Goal: Task Accomplishment & Management: Use online tool/utility

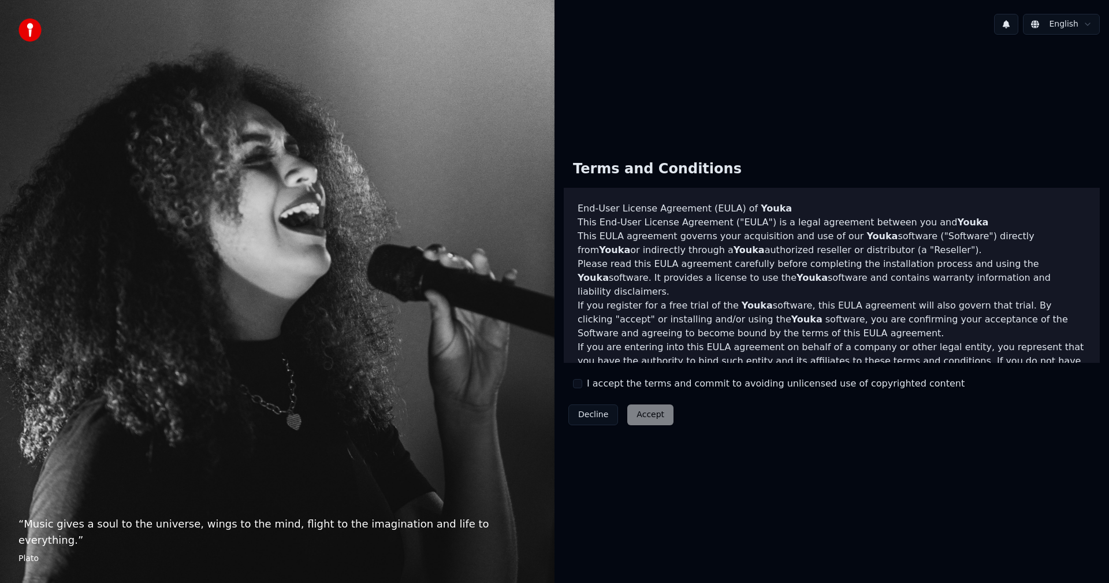
click at [576, 389] on div "I accept the terms and commit to avoiding unlicensed use of copyrighted content" at bounding box center [769, 384] width 392 height 14
click at [577, 384] on button "I accept the terms and commit to avoiding unlicensed use of copyrighted content" at bounding box center [577, 383] width 9 height 9
click at [652, 412] on button "Accept" at bounding box center [650, 414] width 46 height 21
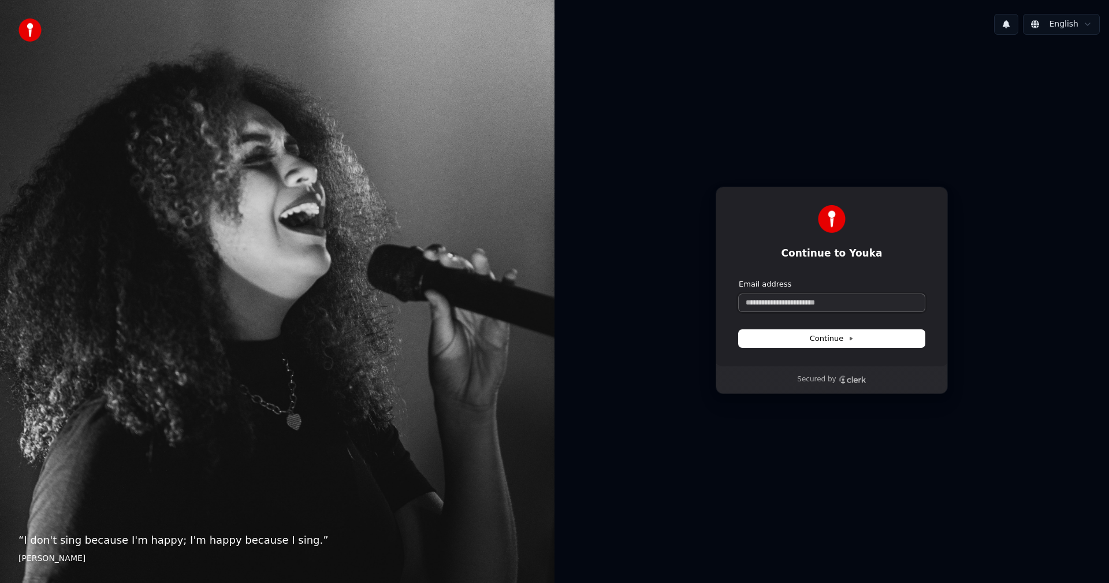
click at [785, 299] on input "Email address" at bounding box center [832, 302] width 186 height 17
click at [739, 279] on button "submit" at bounding box center [739, 279] width 0 height 0
type input "**********"
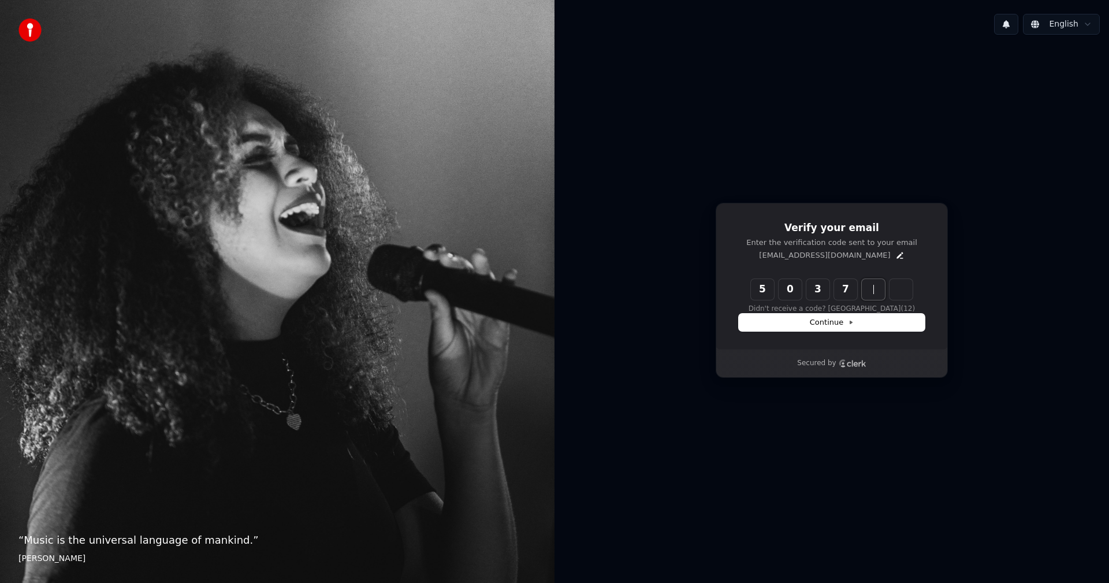
type input "******"
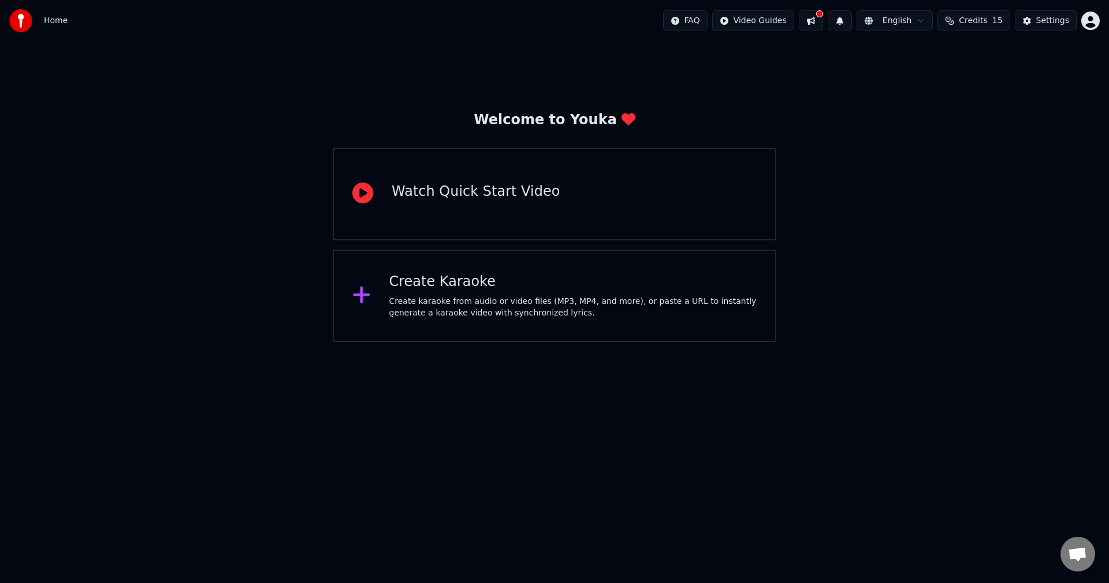
click at [523, 1] on div "Home FAQ Video Guides English Credits 15 Settings" at bounding box center [554, 21] width 1109 height 42
click at [451, 307] on div "Create karaoke from audio or video files (MP3, MP4, and more), or paste a URL t…" at bounding box center [573, 307] width 368 height 23
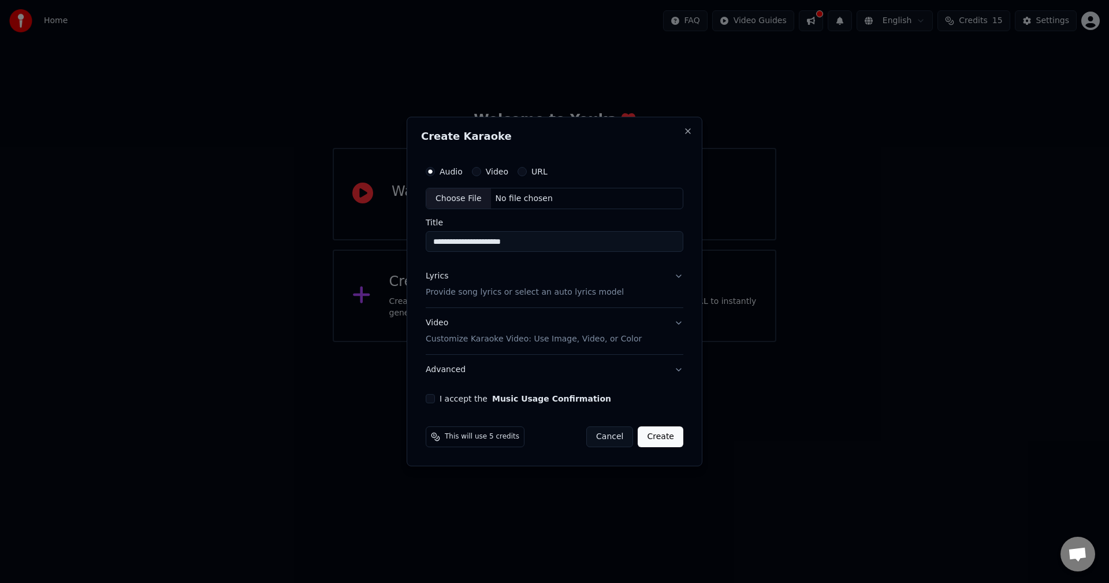
type input "**********"
click at [676, 278] on button "Lyrics Provide song lyrics or select an auto lyrics model" at bounding box center [555, 285] width 258 height 46
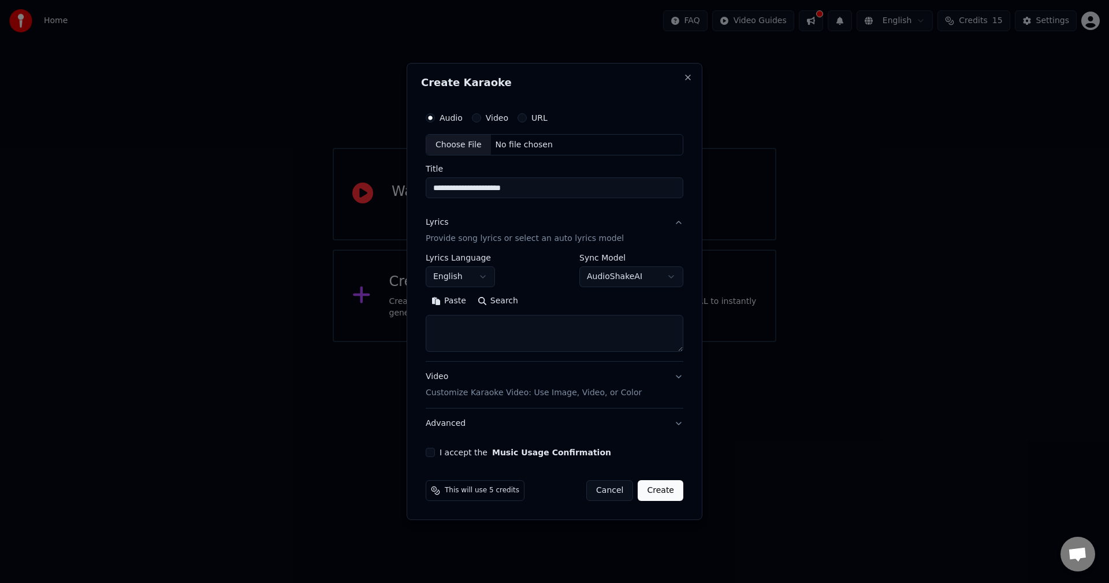
click at [682, 374] on button "Video Customize Karaoke Video: Use Image, Video, or Color" at bounding box center [555, 385] width 258 height 46
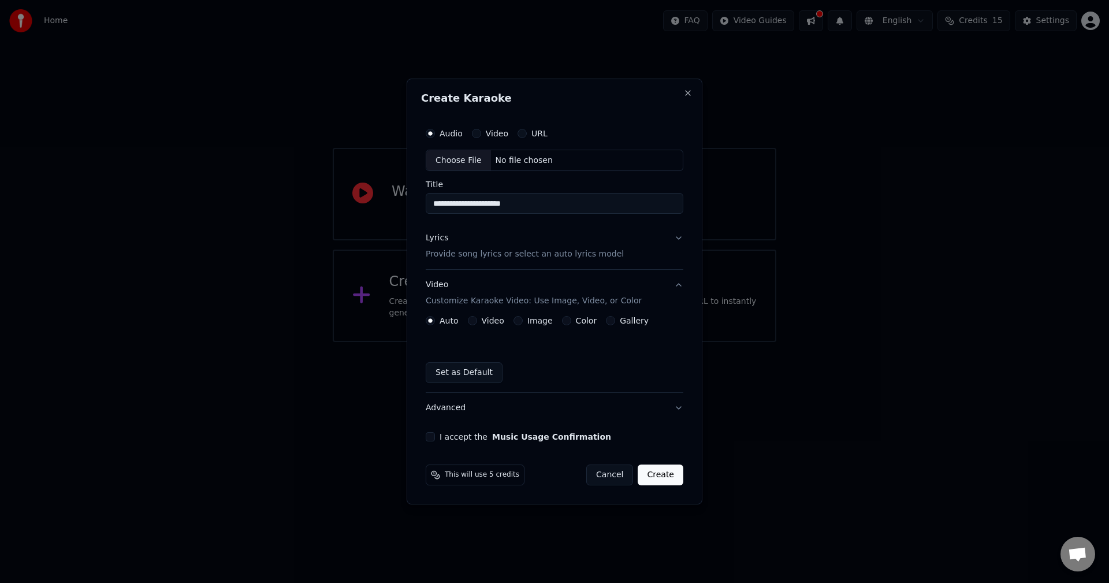
click at [474, 323] on button "Video" at bounding box center [472, 320] width 9 height 9
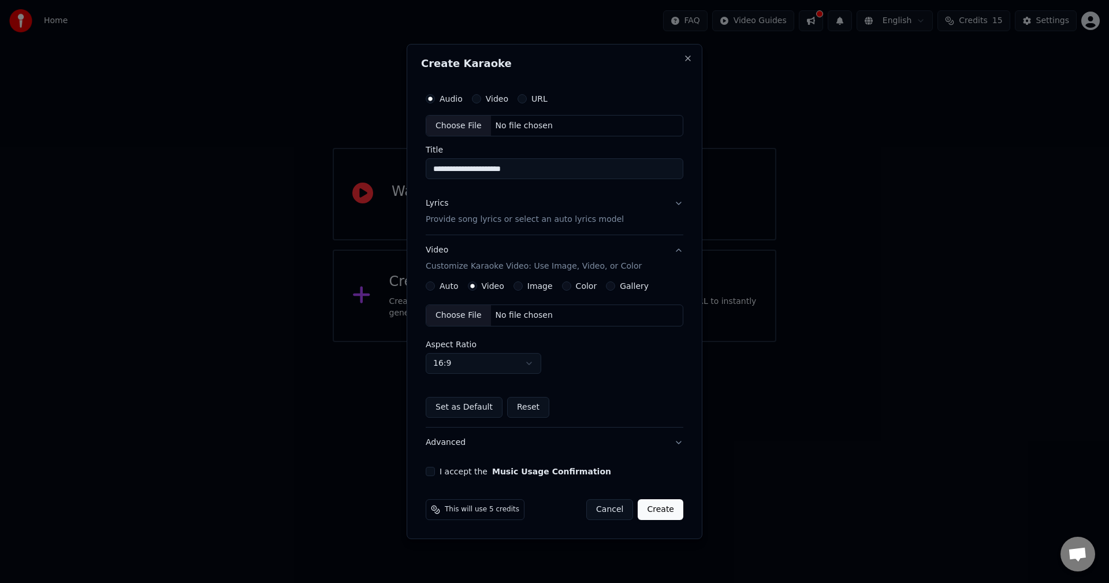
click at [433, 284] on button "Auto" at bounding box center [430, 285] width 9 height 9
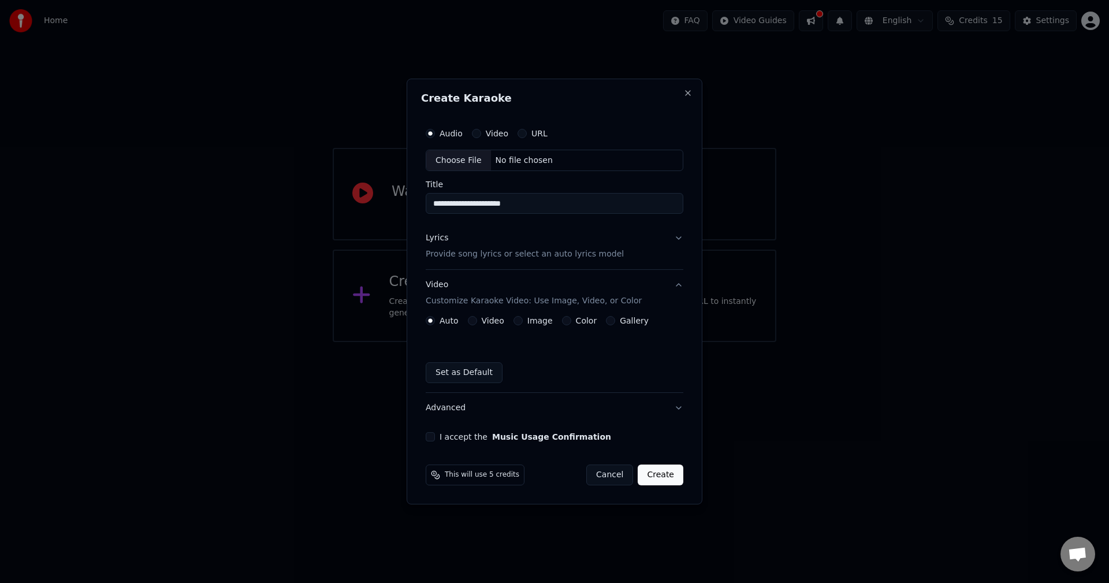
click at [470, 375] on button "Set as Default" at bounding box center [464, 372] width 77 height 21
click at [476, 133] on button "Video" at bounding box center [476, 133] width 9 height 9
click at [452, 158] on div "Choose File" at bounding box center [458, 160] width 65 height 21
click at [505, 204] on input "**********" at bounding box center [555, 204] width 258 height 21
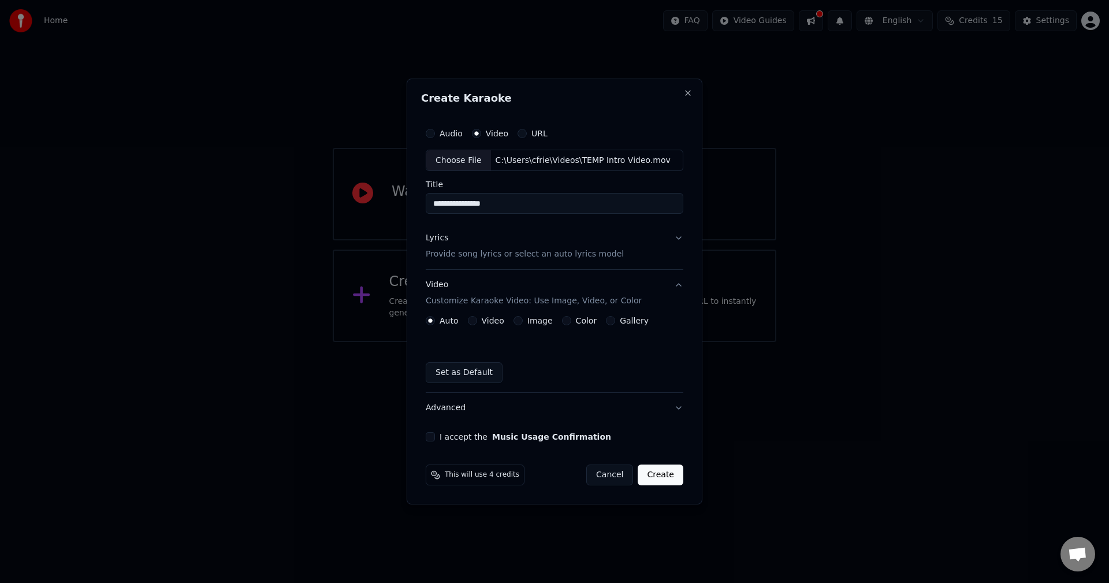
click at [505, 204] on input "**********" at bounding box center [555, 204] width 258 height 21
type input "**********"
click at [471, 321] on button "Video" at bounding box center [472, 320] width 9 height 9
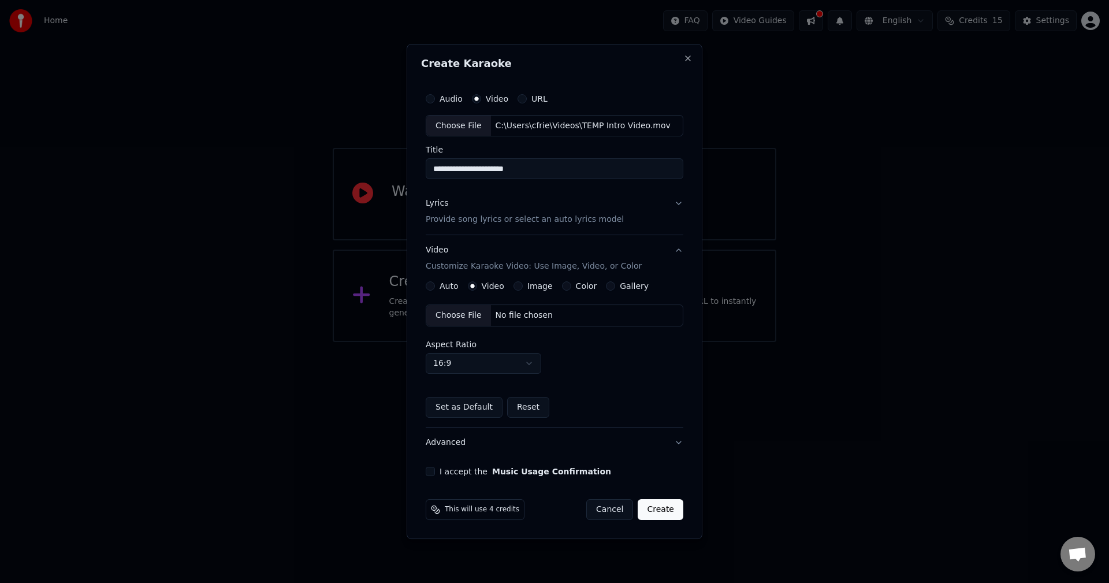
click at [428, 472] on button "I accept the Music Usage Confirmation" at bounding box center [430, 471] width 9 height 9
click at [671, 512] on button "Create" at bounding box center [661, 509] width 46 height 21
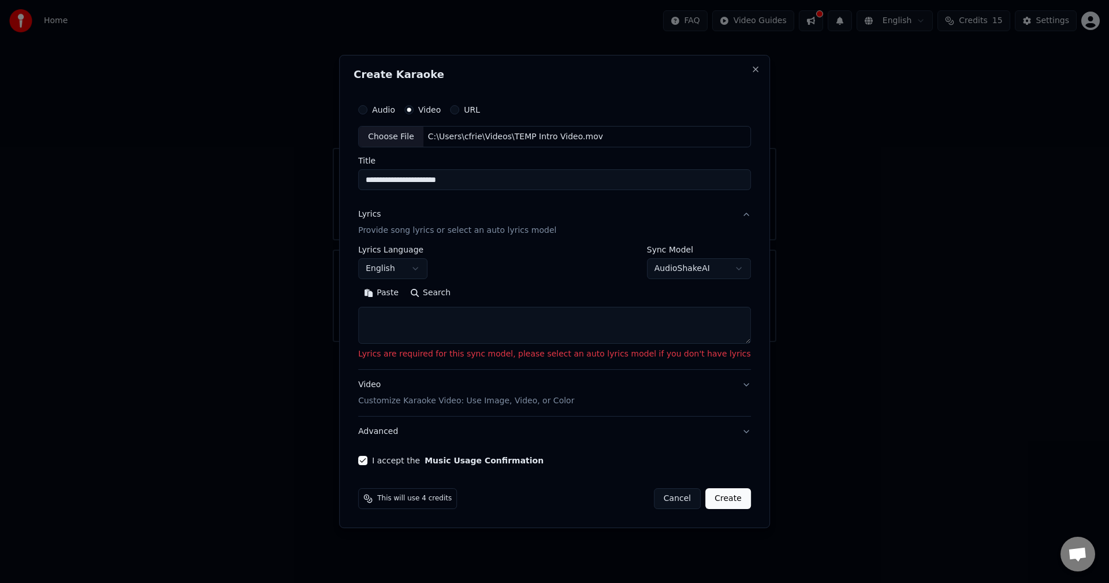
click at [715, 266] on body "**********" at bounding box center [554, 171] width 1109 height 342
click at [706, 241] on body "**********" at bounding box center [554, 171] width 1109 height 342
click at [453, 325] on textarea at bounding box center [554, 325] width 393 height 37
paste textarea "**********"
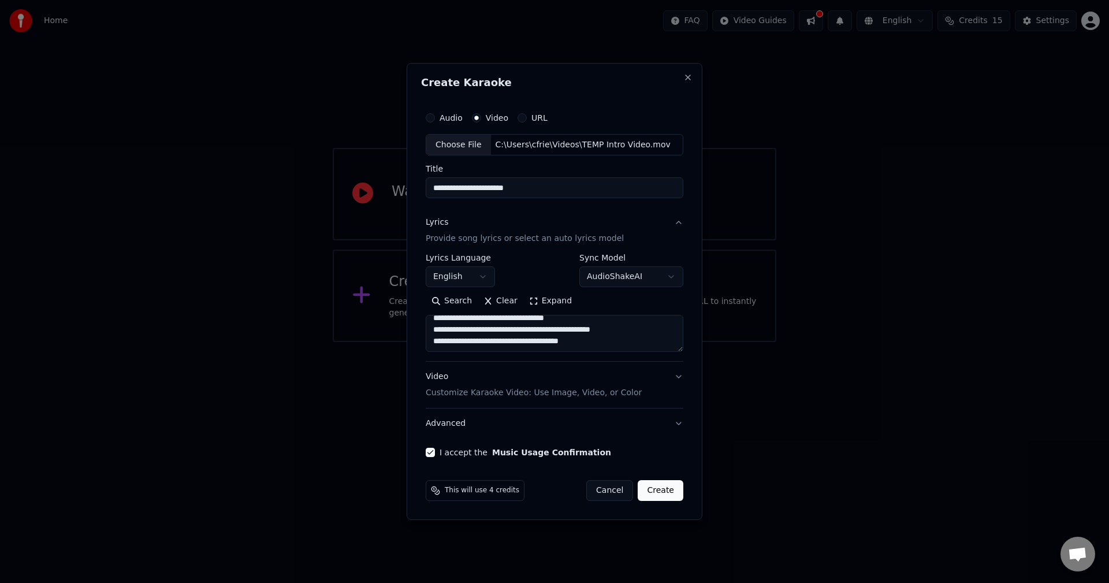
scroll to position [597, 0]
type textarea "**********"
click at [664, 497] on button "Create" at bounding box center [661, 490] width 46 height 21
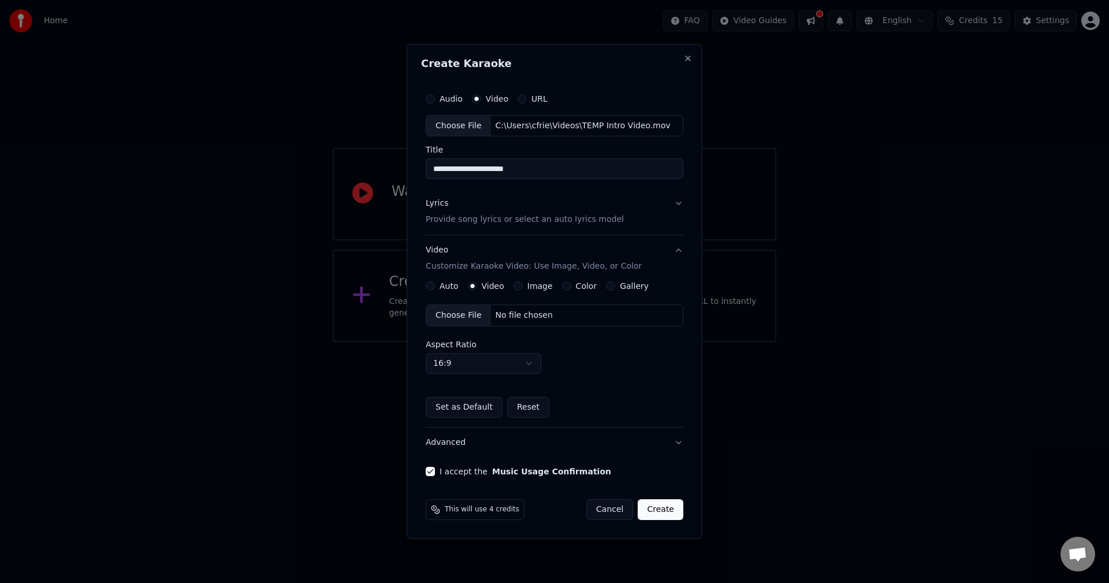
click at [431, 285] on button "Auto" at bounding box center [430, 285] width 9 height 9
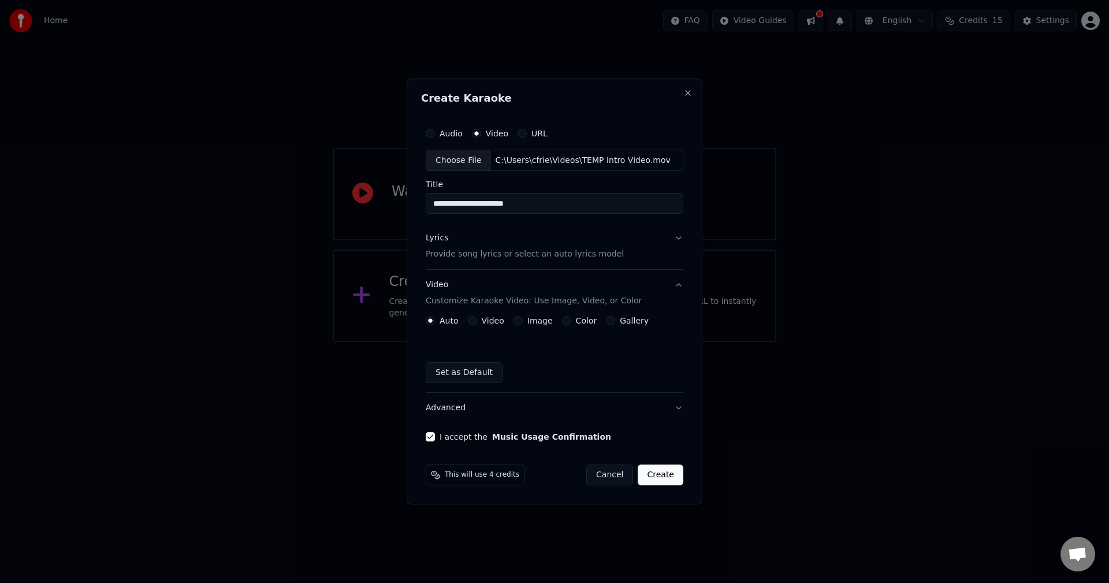
click at [663, 472] on button "Create" at bounding box center [661, 474] width 46 height 21
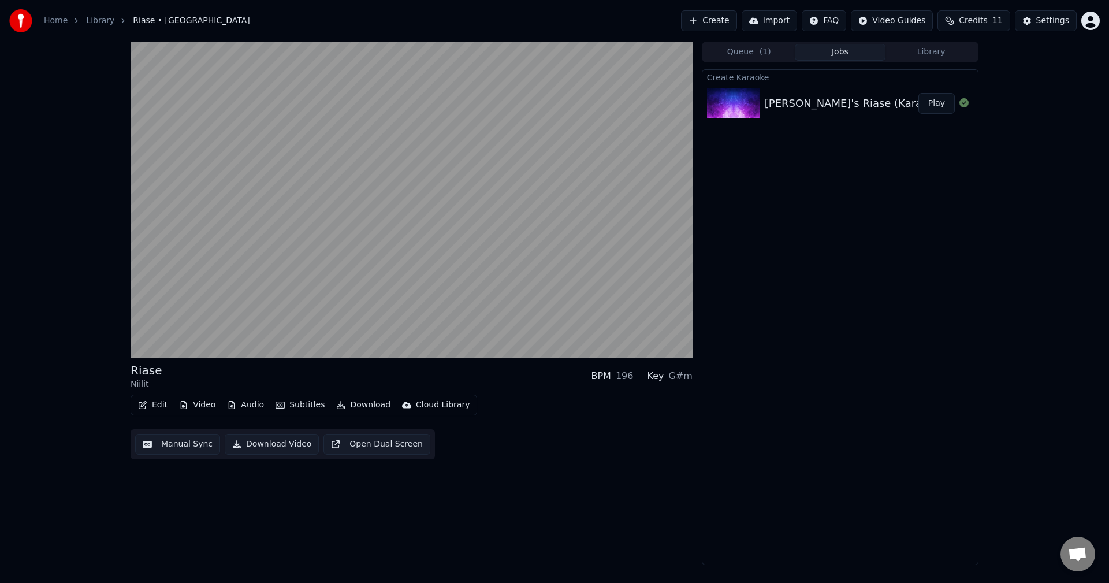
click at [866, 85] on div "Niilit's Riase (Karaoke) Play" at bounding box center [840, 103] width 276 height 39
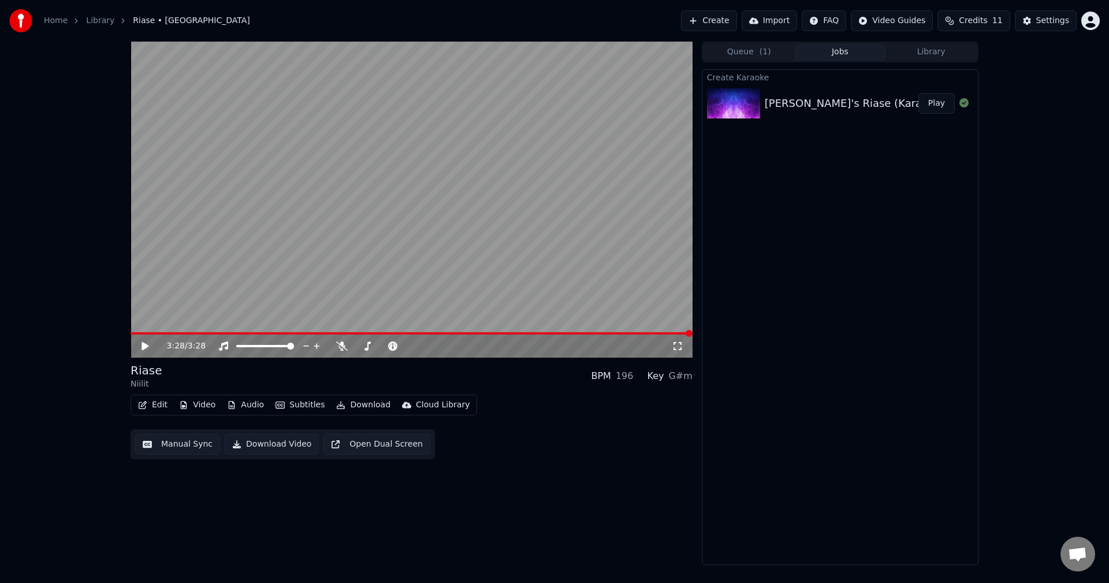
click at [725, 21] on button "Create" at bounding box center [709, 20] width 56 height 21
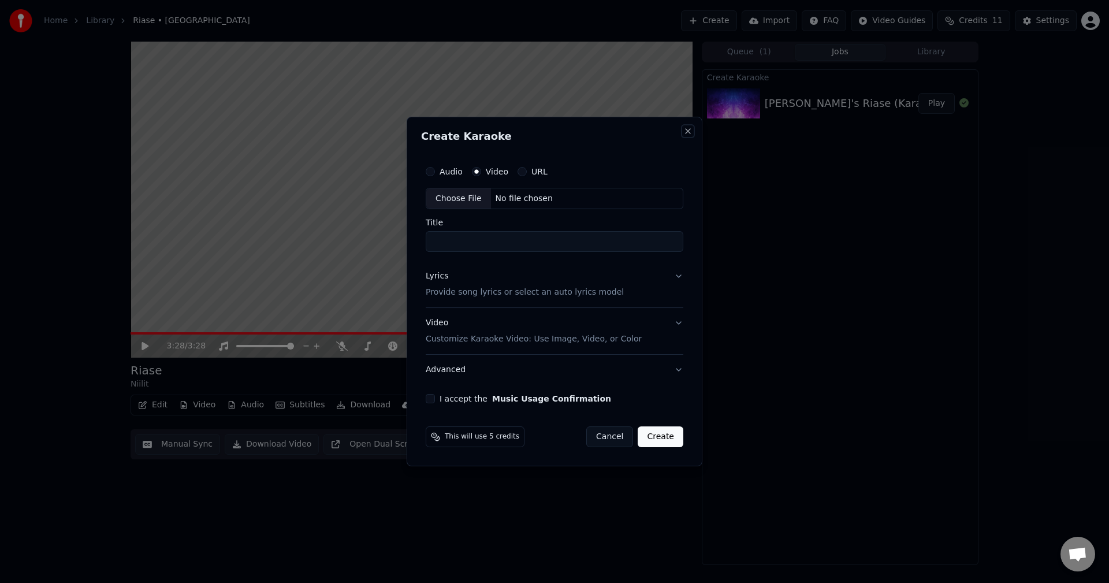
click at [690, 132] on button "Close" at bounding box center [687, 130] width 9 height 9
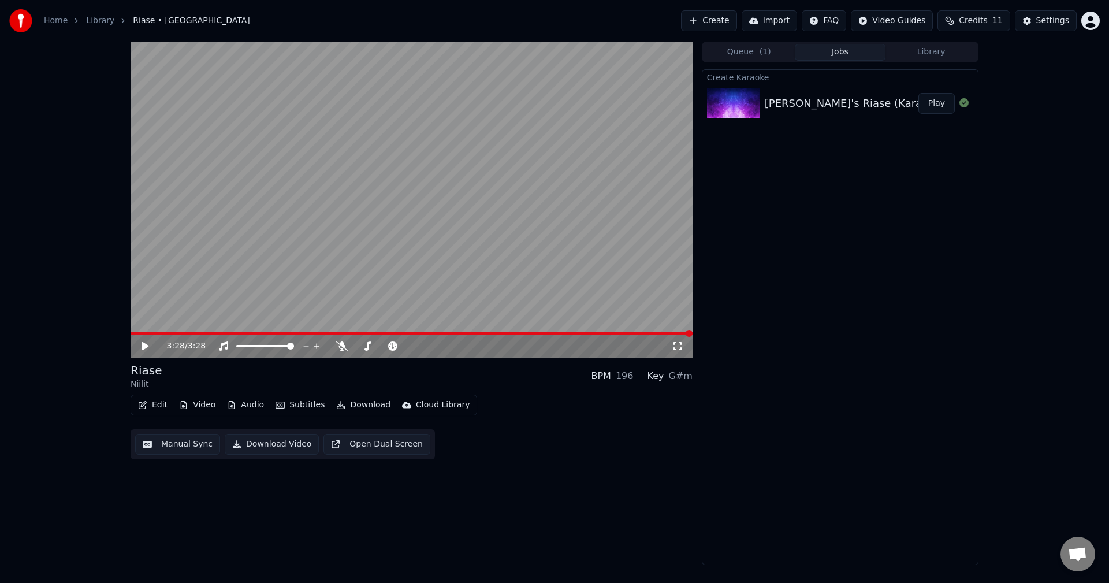
click at [877, 94] on div "Niilit's Riase (Karaoke) Play" at bounding box center [840, 103] width 276 height 39
click at [762, 109] on div at bounding box center [736, 103] width 58 height 30
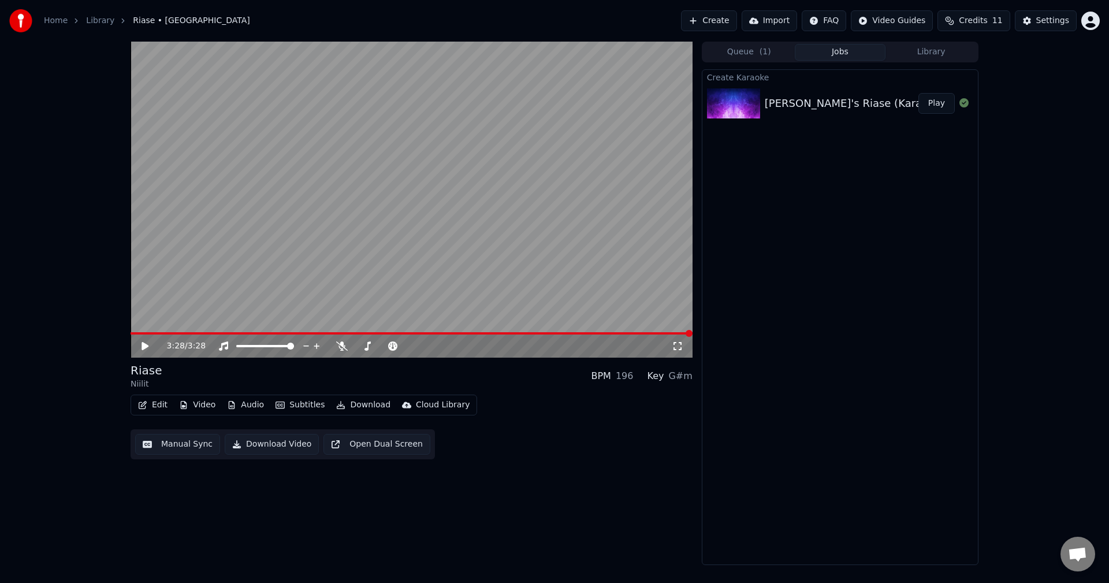
click at [151, 407] on button "Edit" at bounding box center [152, 405] width 39 height 16
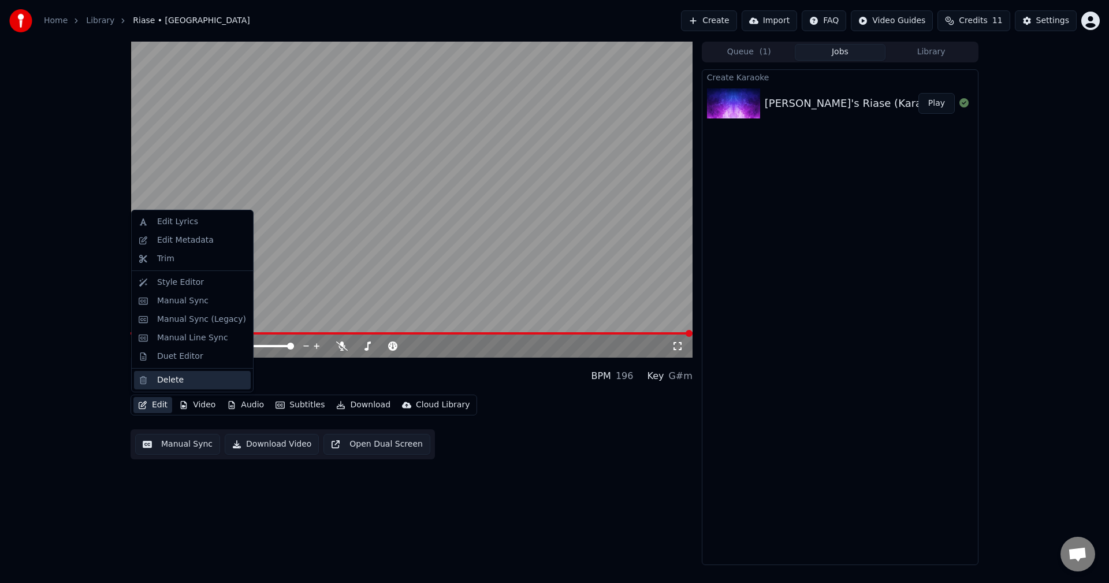
click at [168, 379] on div "Delete" at bounding box center [170, 380] width 27 height 12
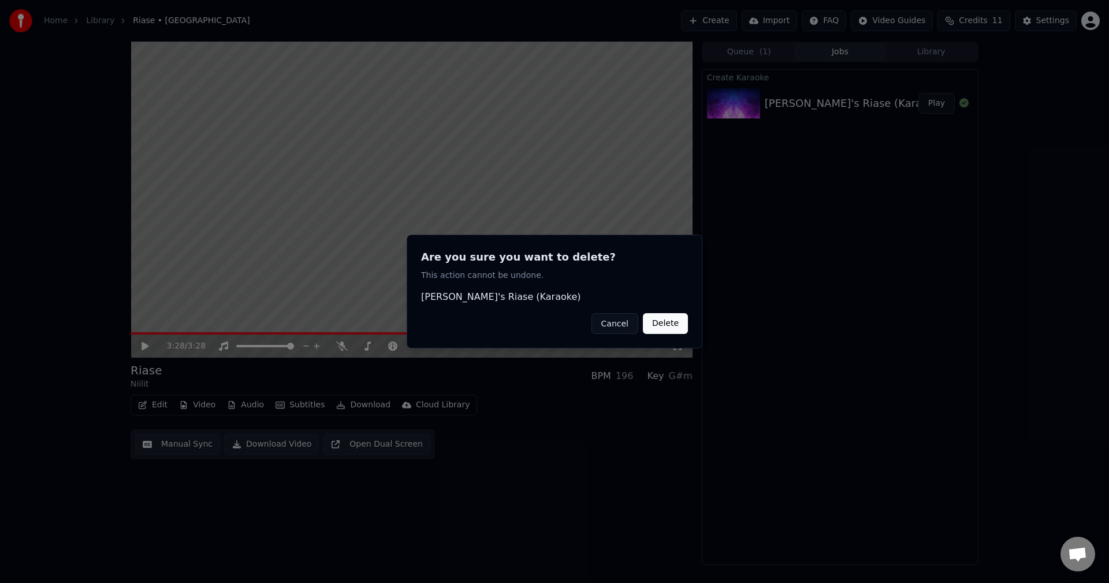
click at [670, 324] on button "Delete" at bounding box center [665, 323] width 45 height 21
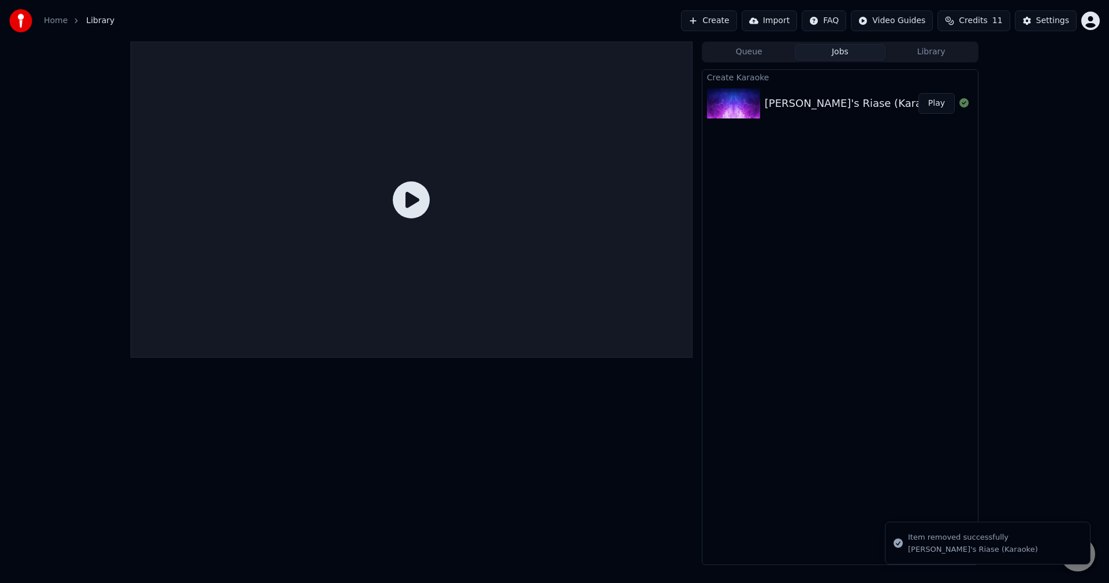
click at [737, 20] on button "Create" at bounding box center [709, 20] width 56 height 21
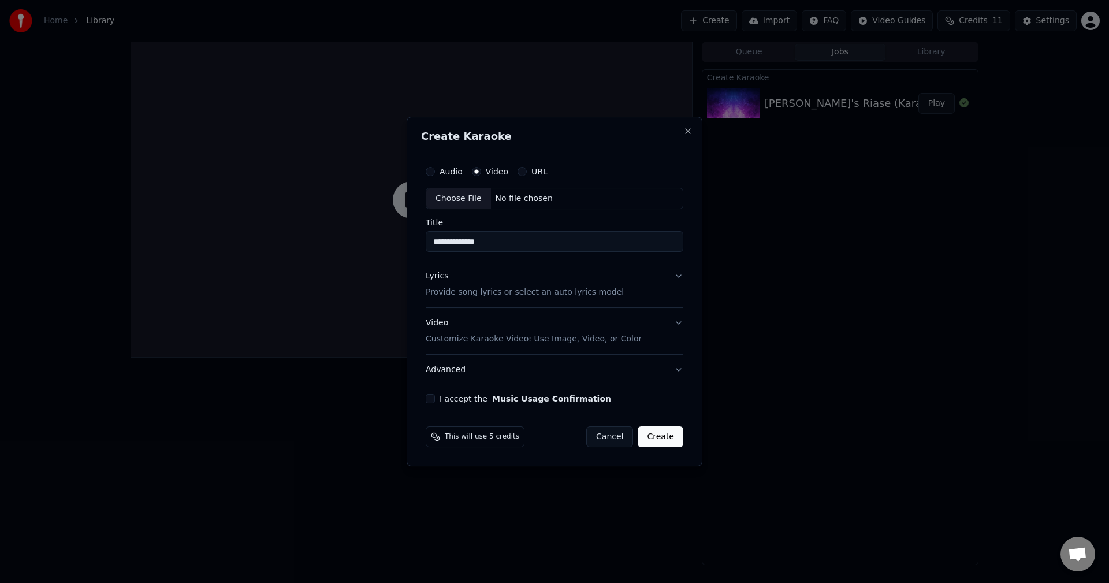
type input "**********"
click at [679, 277] on button "Lyrics Provide song lyrics or select an auto lyrics model" at bounding box center [555, 285] width 258 height 46
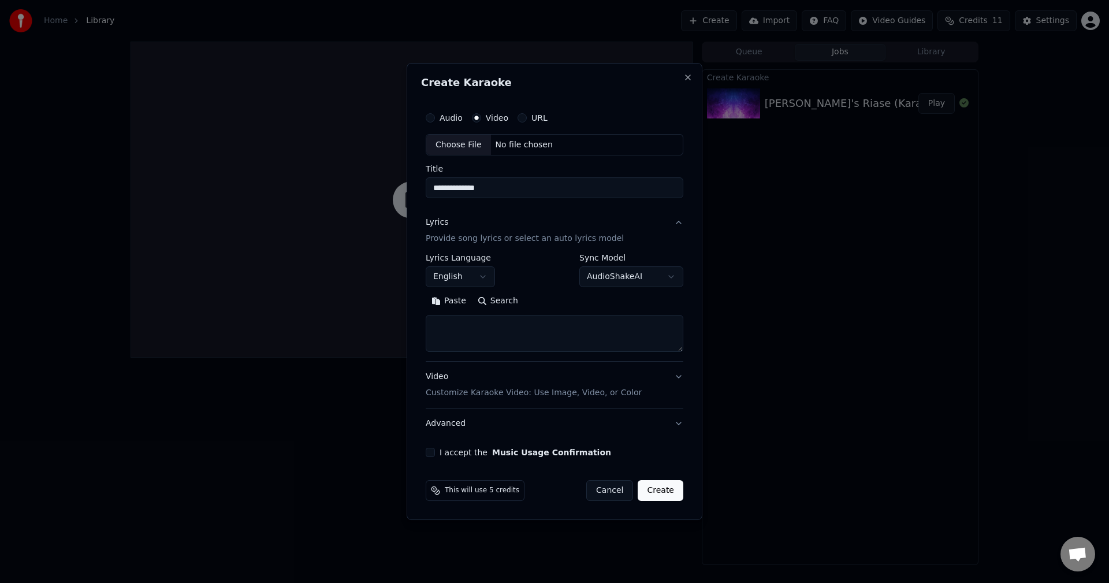
click at [489, 348] on textarea at bounding box center [555, 333] width 258 height 37
paste textarea "**********"
type textarea "**********"
click at [677, 378] on button "Video Customize Karaoke Video: Use Image, Video, or Color" at bounding box center [555, 385] width 258 height 46
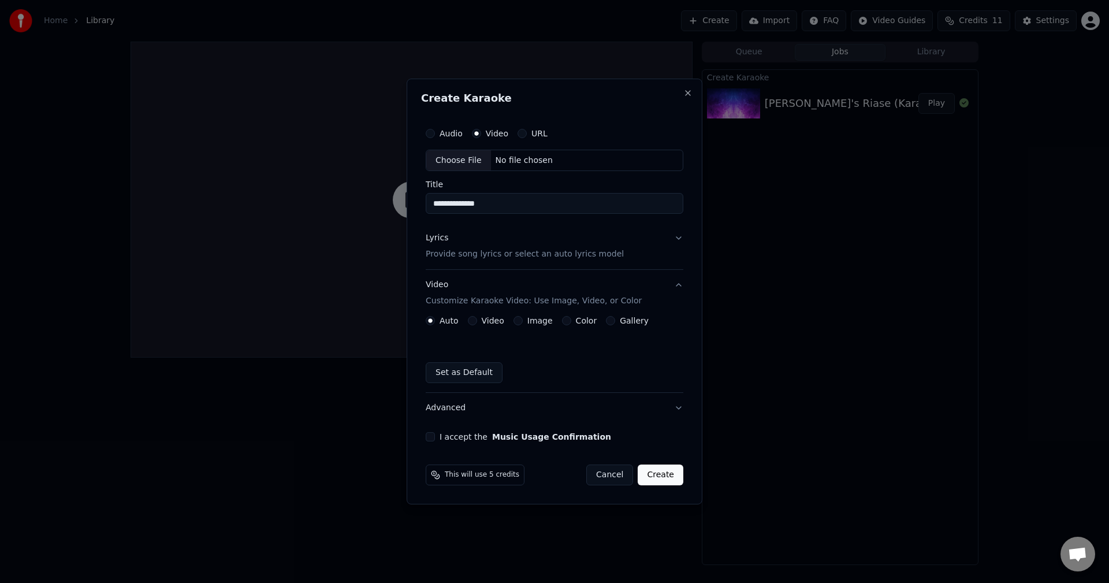
click at [474, 322] on button "Video" at bounding box center [472, 320] width 9 height 9
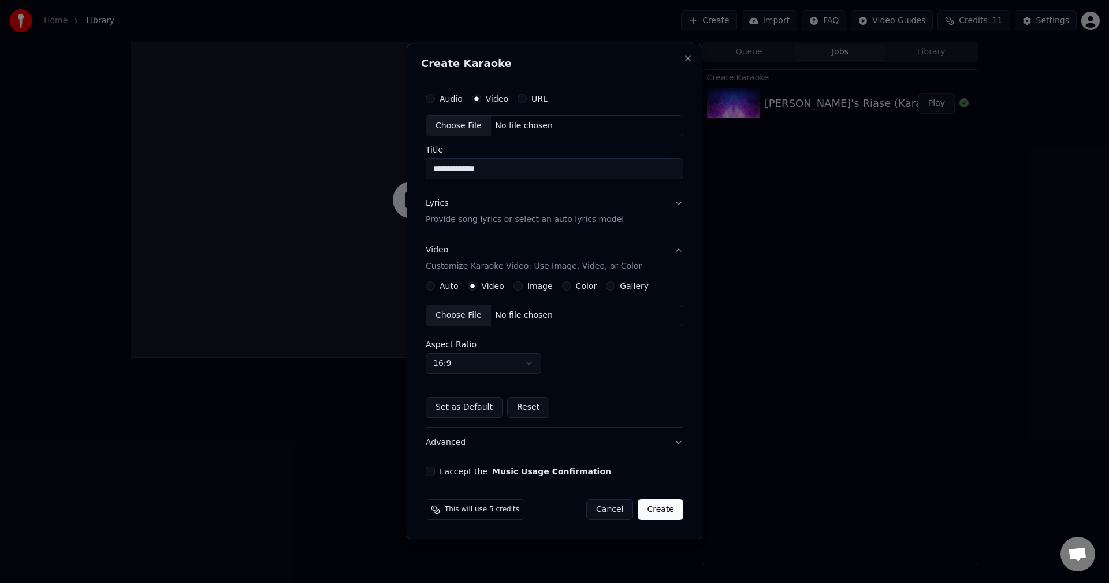
click at [471, 323] on div "Choose File" at bounding box center [458, 315] width 65 height 21
click at [431, 287] on button "Auto" at bounding box center [430, 285] width 9 height 9
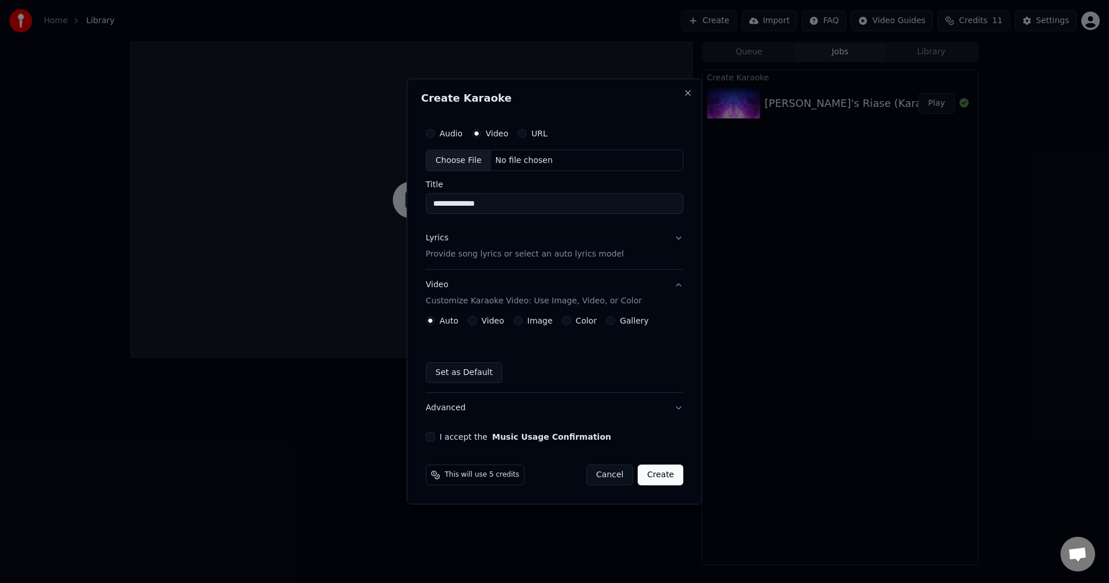
click at [451, 163] on div "Choose File" at bounding box center [458, 160] width 65 height 21
type input "**********"
click at [432, 439] on button "I accept the Music Usage Confirmation" at bounding box center [430, 436] width 9 height 9
click at [669, 474] on button "Create" at bounding box center [661, 474] width 46 height 21
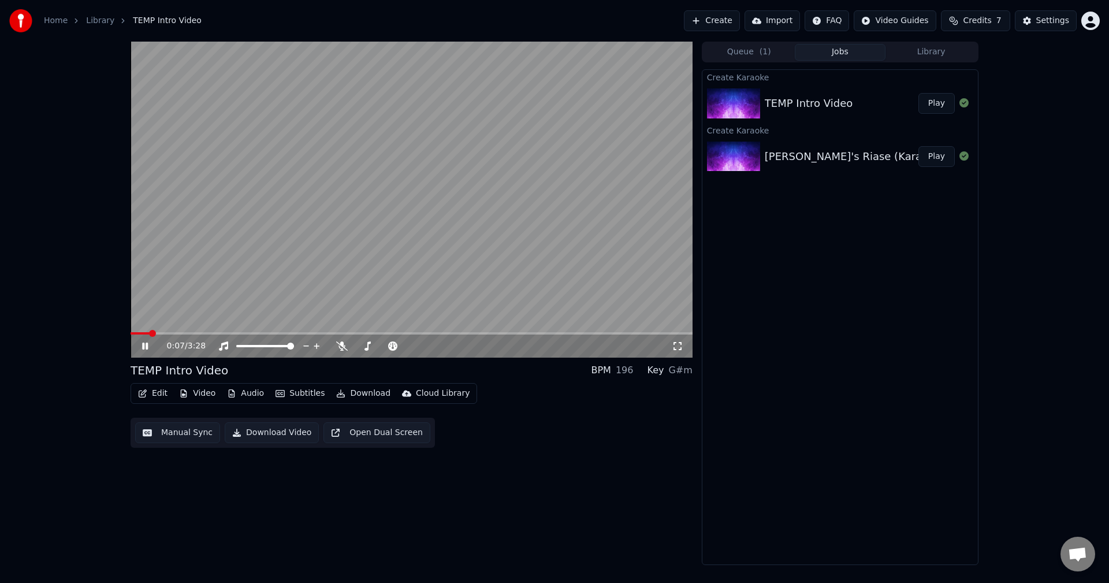
click at [775, 104] on div "TEMP Intro Video" at bounding box center [809, 103] width 88 height 16
click at [148, 393] on button "Edit" at bounding box center [152, 393] width 39 height 16
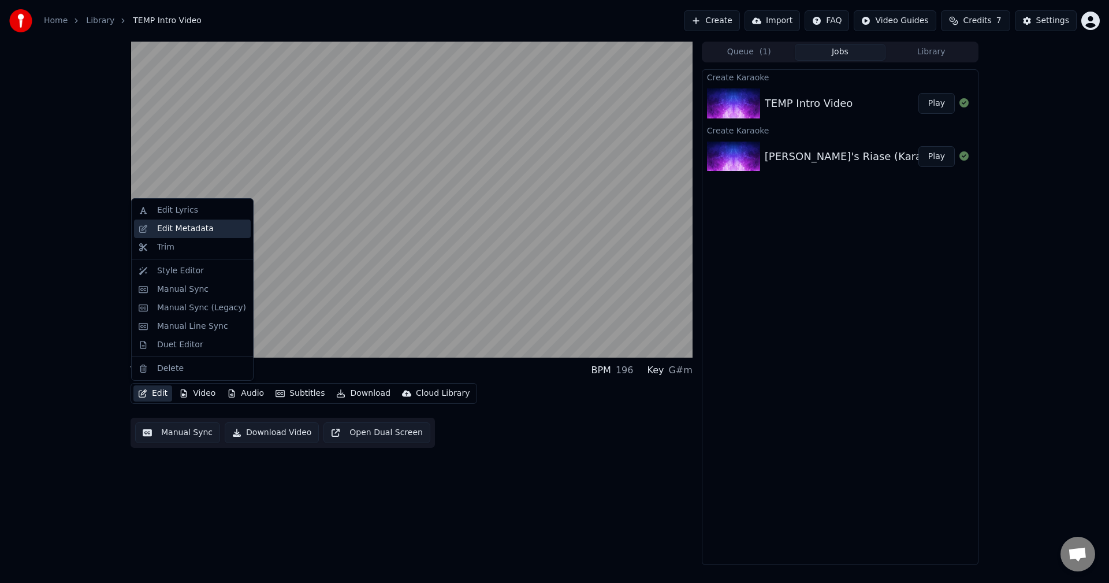
click at [199, 235] on div "Edit Metadata" at bounding box center [192, 228] width 117 height 18
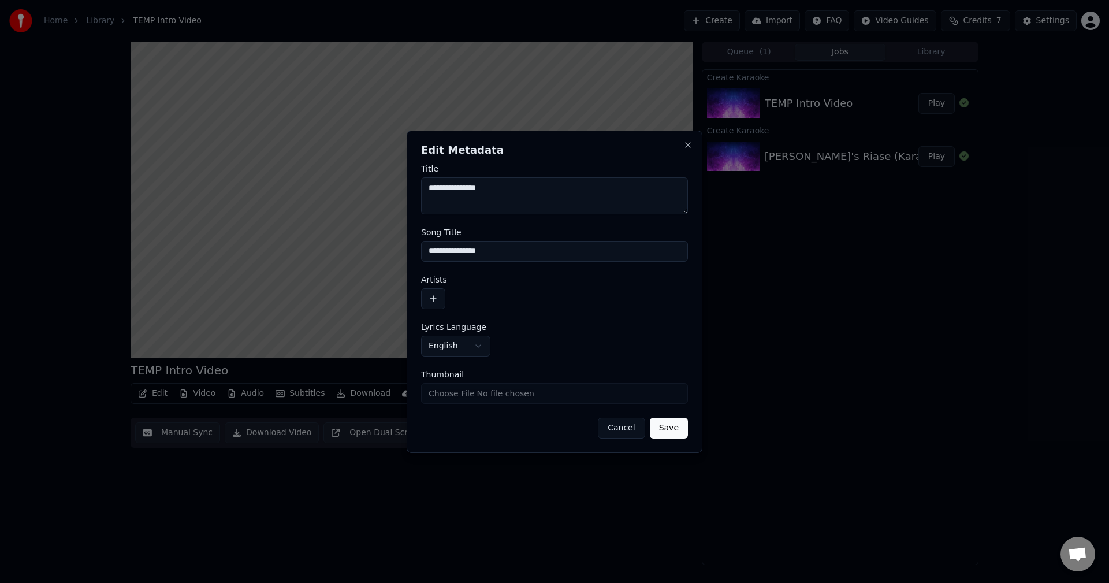
click at [524, 189] on textarea "**********" at bounding box center [554, 195] width 267 height 37
type textarea "**********"
click at [668, 431] on button "Save" at bounding box center [669, 428] width 38 height 21
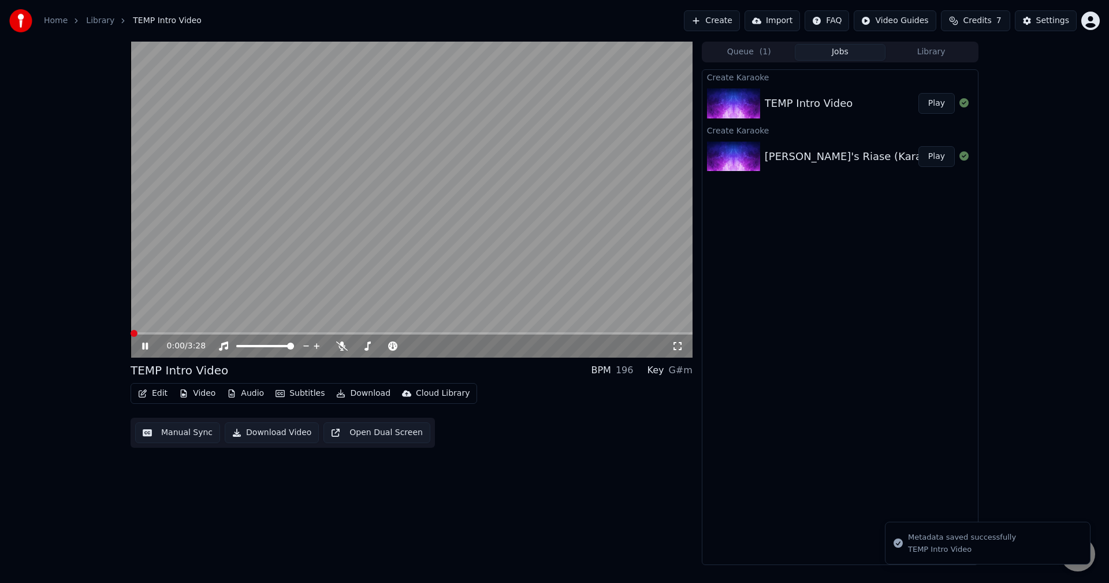
click at [131, 337] on span at bounding box center [134, 333] width 7 height 7
click at [144, 347] on icon at bounding box center [145, 346] width 6 height 7
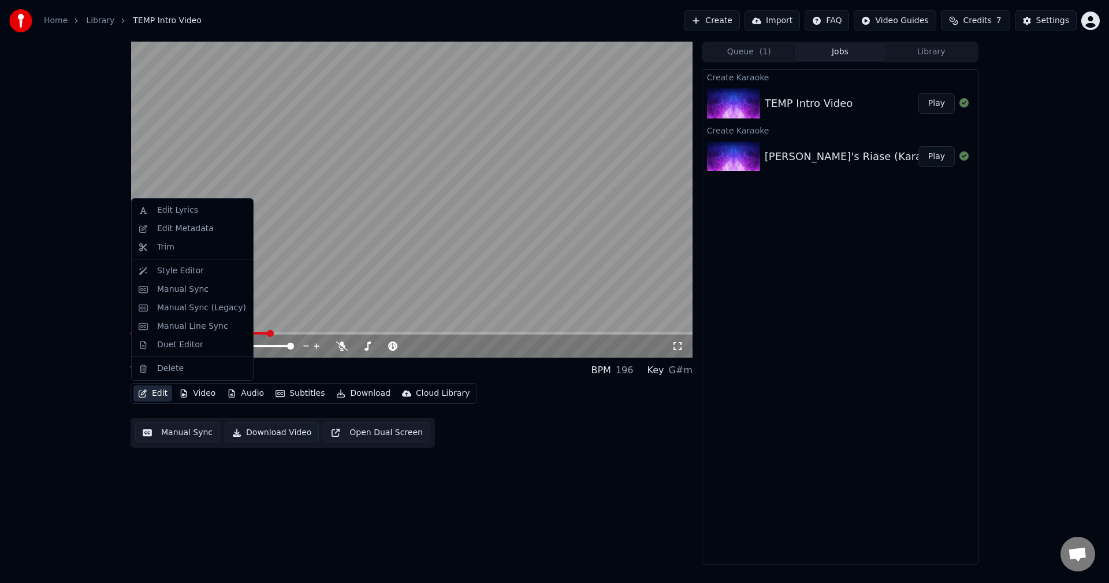
click at [158, 392] on button "Edit" at bounding box center [152, 393] width 39 height 16
click at [213, 284] on div "Manual Sync" at bounding box center [201, 290] width 89 height 12
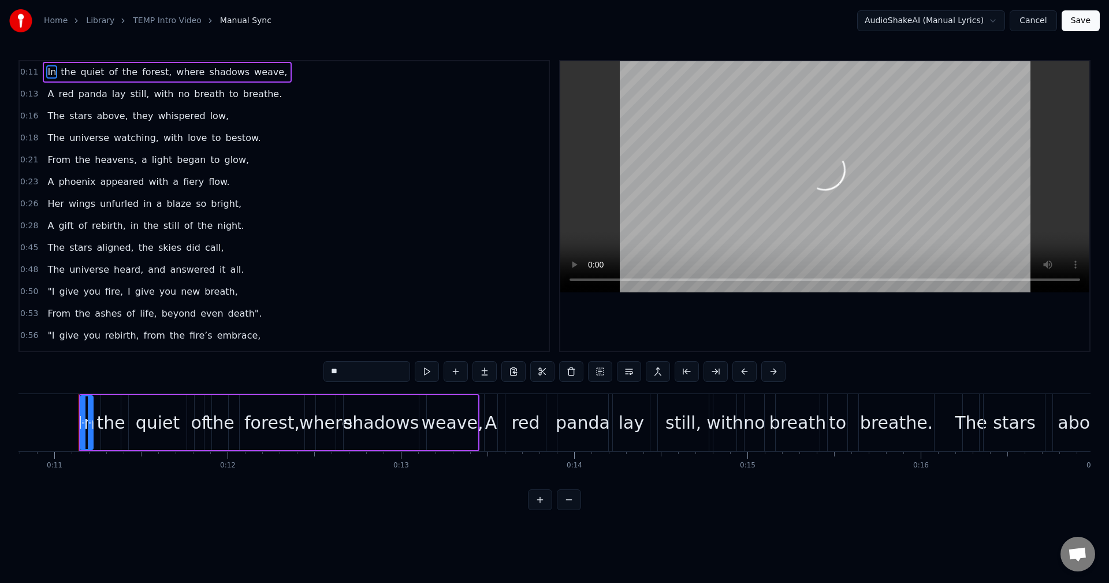
scroll to position [0, 1873]
click at [58, 226] on span "gift" at bounding box center [65, 225] width 17 height 13
type input "****"
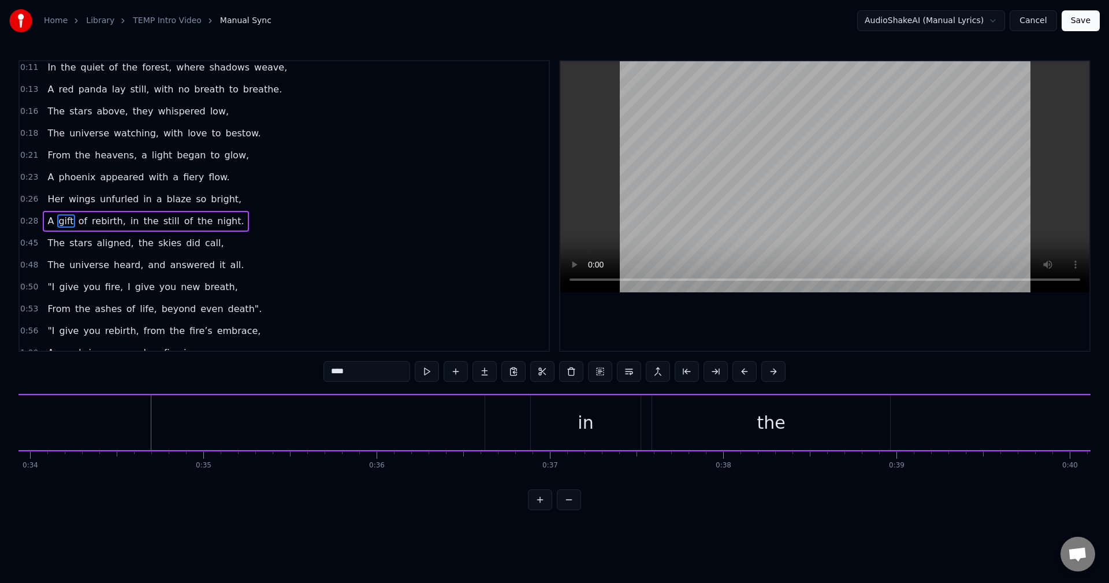
scroll to position [0, 5955]
click at [58, 222] on span "gift" at bounding box center [65, 220] width 17 height 13
drag, startPoint x: 104, startPoint y: 416, endPoint x: 120, endPoint y: 414, distance: 15.8
click at [120, 414] on div at bounding box center [117, 422] width 5 height 53
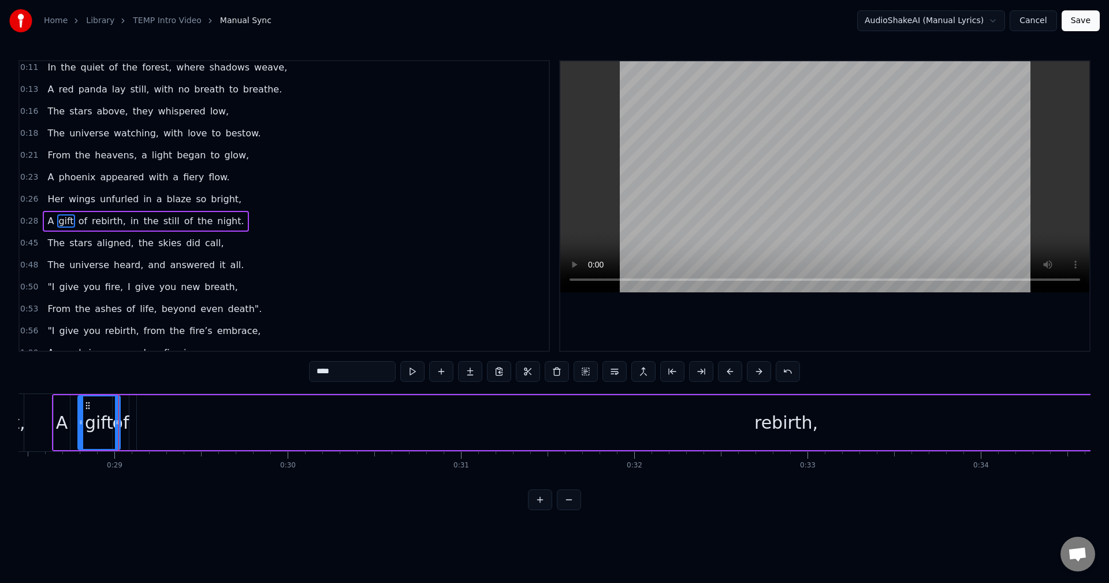
scroll to position [20, 0]
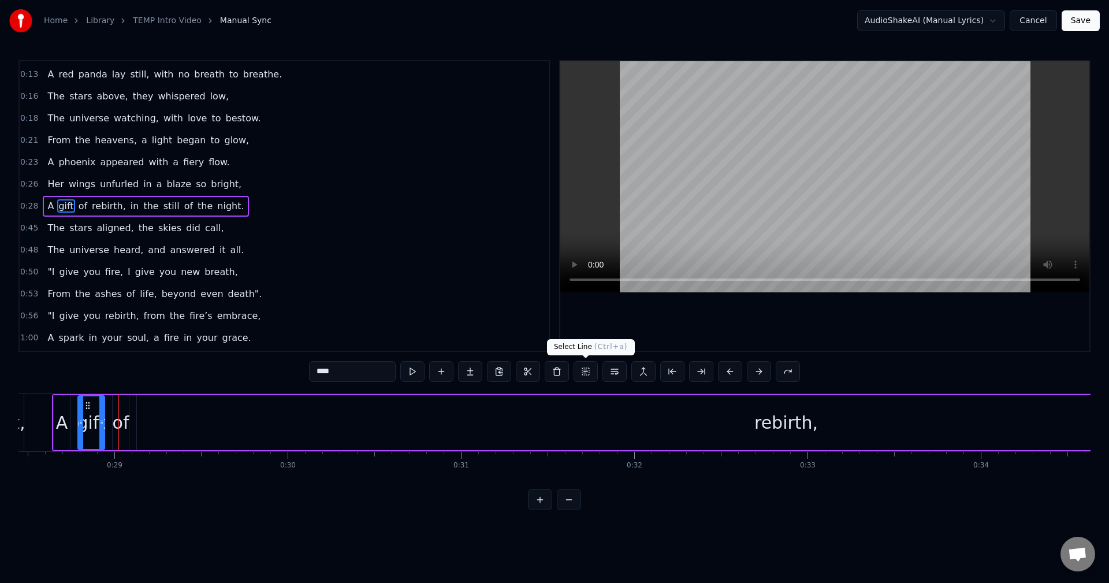
click at [585, 374] on button at bounding box center [586, 371] width 24 height 21
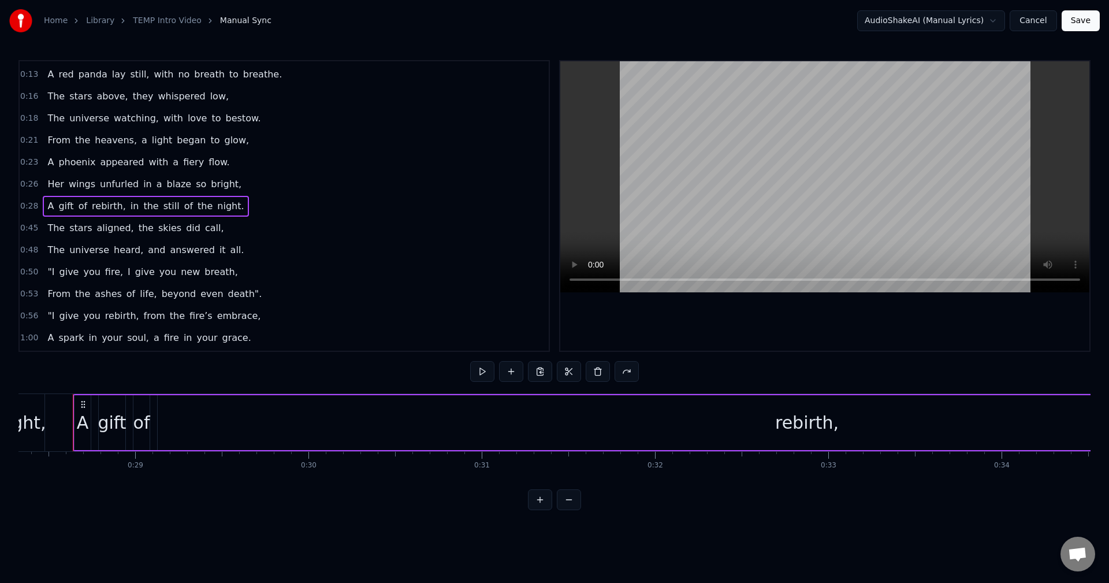
scroll to position [0, 4905]
click at [621, 373] on button at bounding box center [627, 371] width 24 height 21
click at [47, 207] on span "A" at bounding box center [50, 205] width 9 height 13
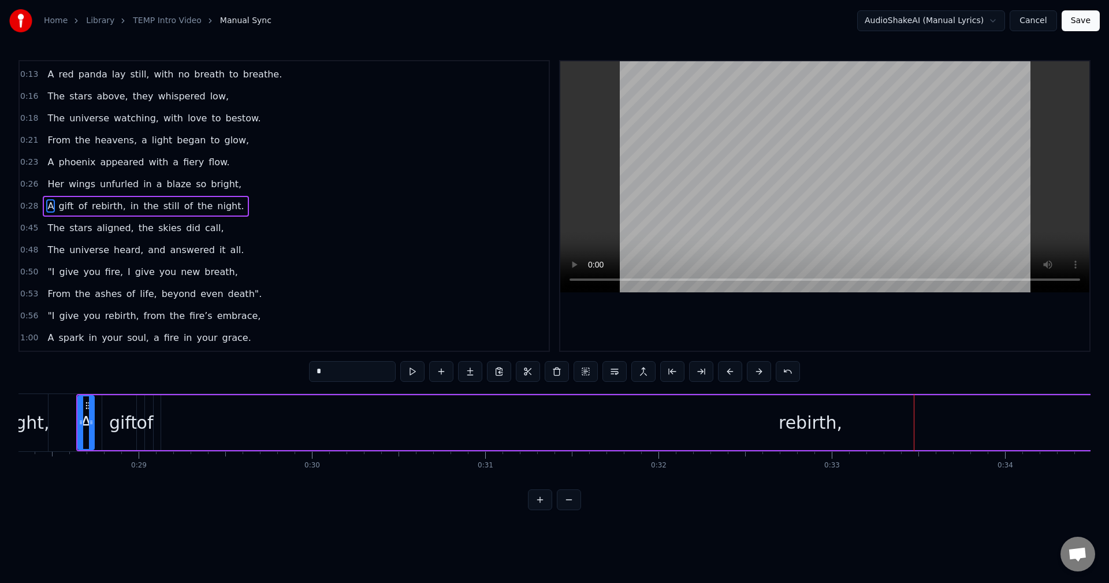
click at [110, 206] on span "rebirth," at bounding box center [109, 205] width 36 height 13
type input "********"
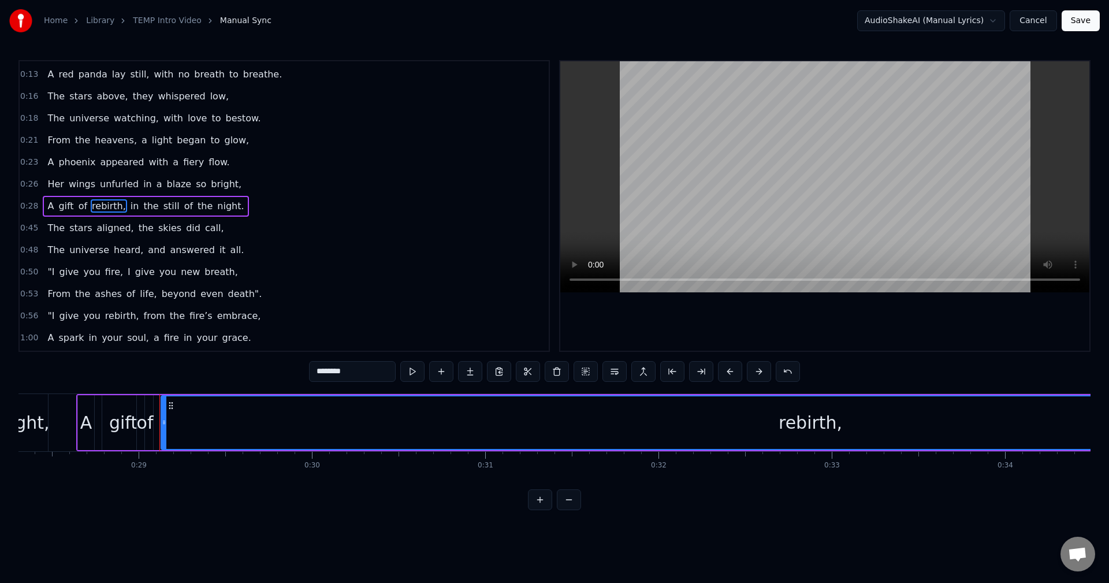
click at [545, 510] on button at bounding box center [540, 499] width 24 height 21
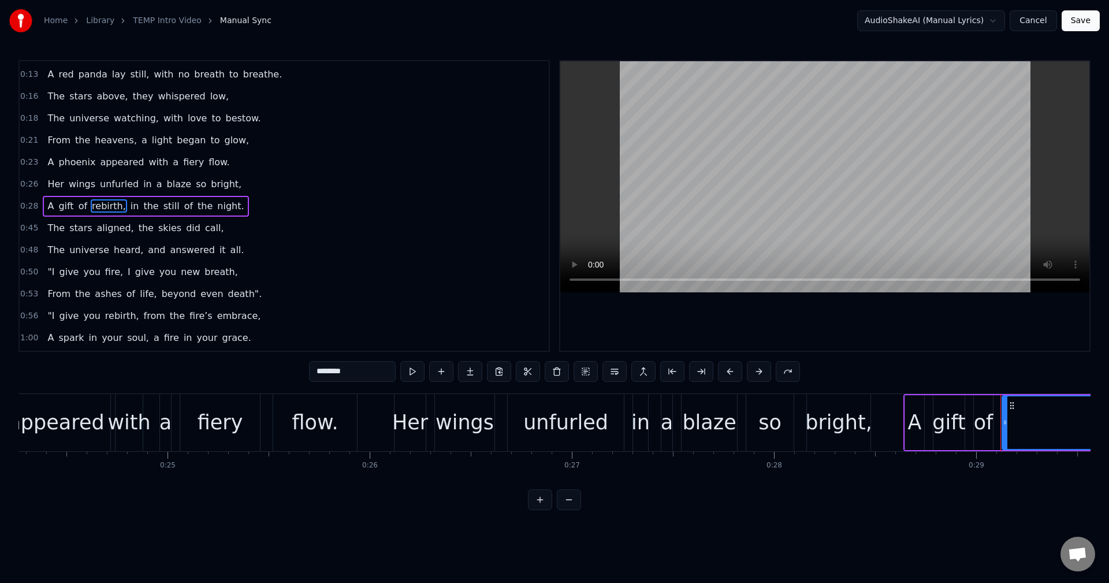
click at [94, 208] on span "rebirth," at bounding box center [109, 205] width 36 height 13
click at [582, 373] on button at bounding box center [586, 371] width 24 height 21
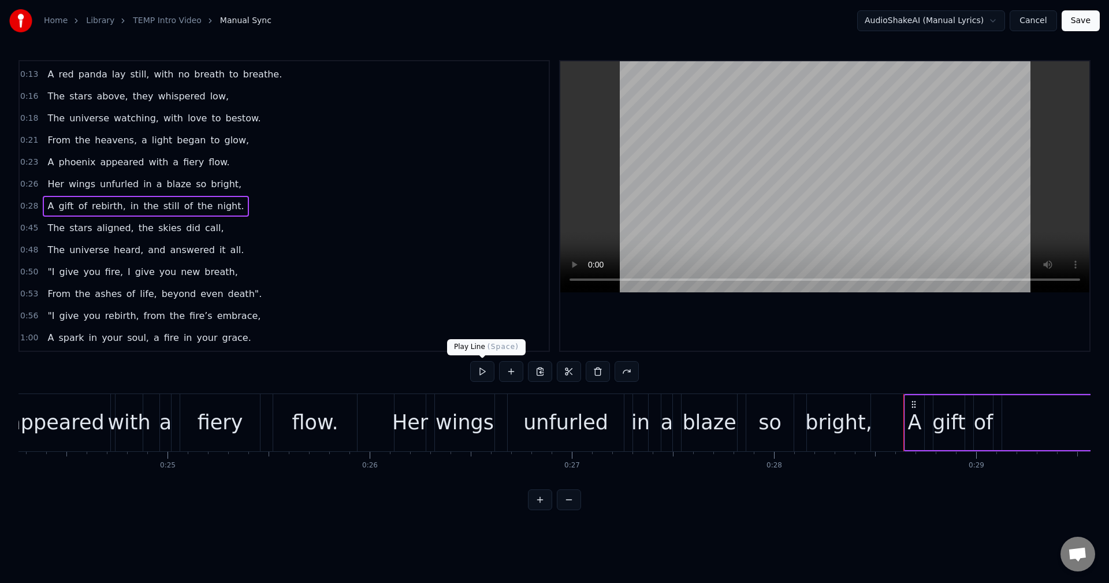
click at [481, 375] on button at bounding box center [482, 371] width 24 height 21
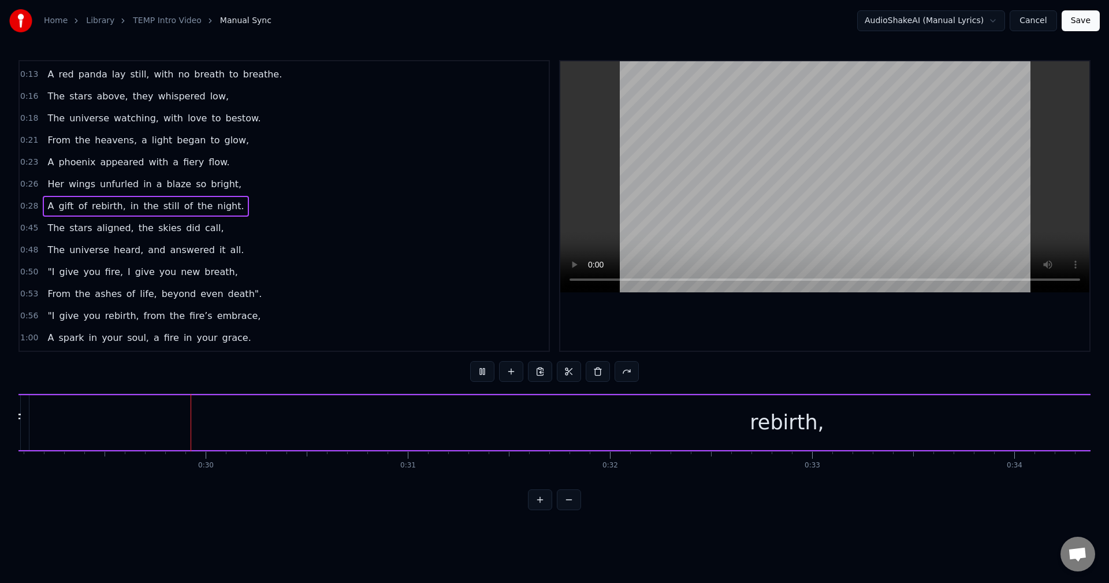
scroll to position [0, 5880]
click at [481, 375] on button at bounding box center [482, 371] width 24 height 21
click at [486, 373] on button at bounding box center [482, 371] width 24 height 21
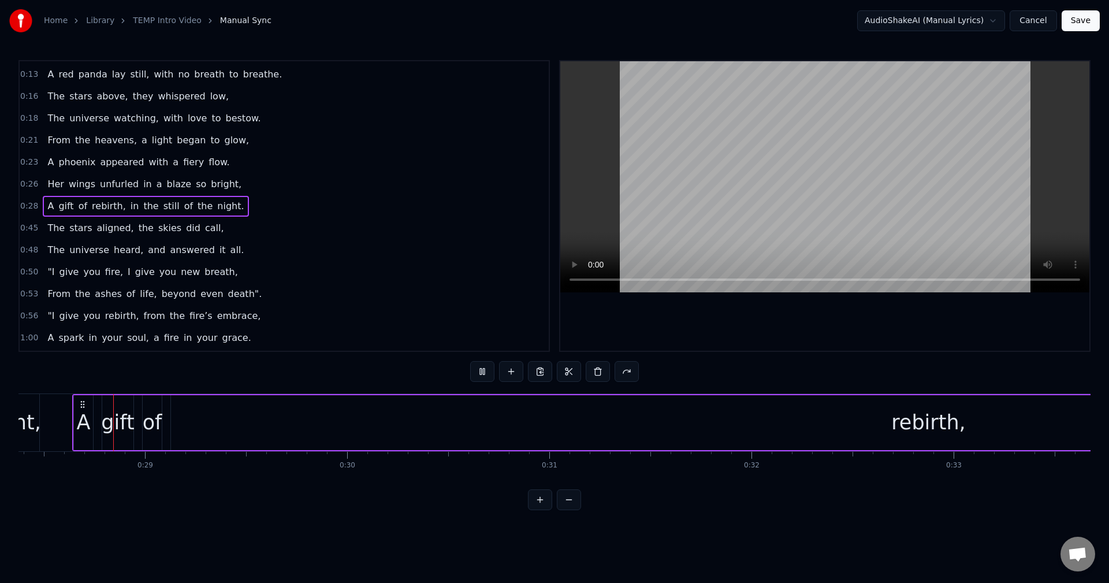
scroll to position [0, 5732]
click at [486, 373] on button at bounding box center [482, 371] width 24 height 21
click at [108, 207] on span "rebirth," at bounding box center [109, 205] width 36 height 13
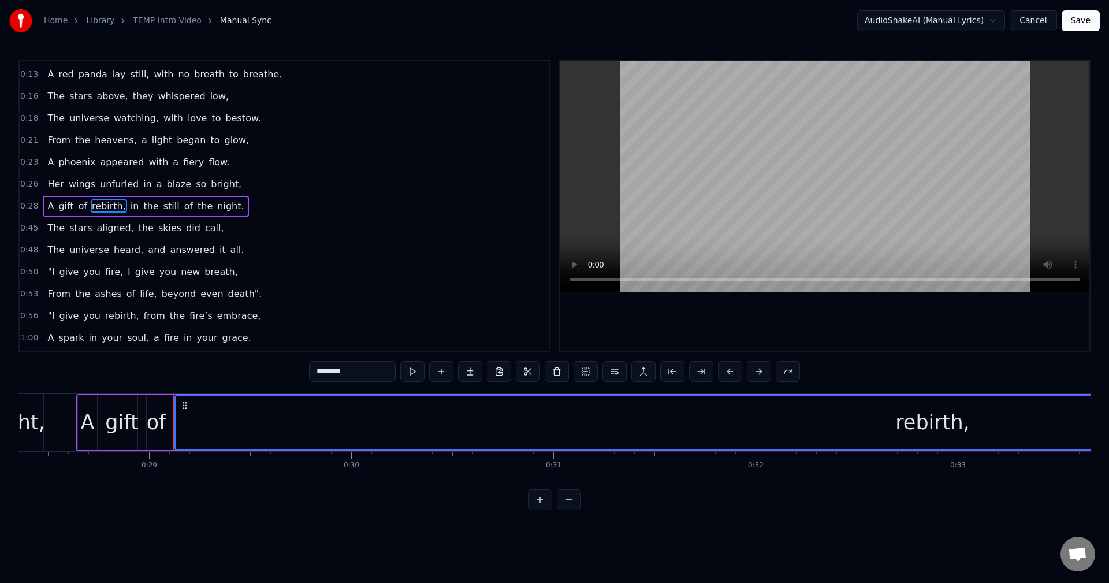
click at [216, 210] on span "night." at bounding box center [230, 205] width 29 height 13
click at [129, 207] on span "in" at bounding box center [134, 205] width 11 height 13
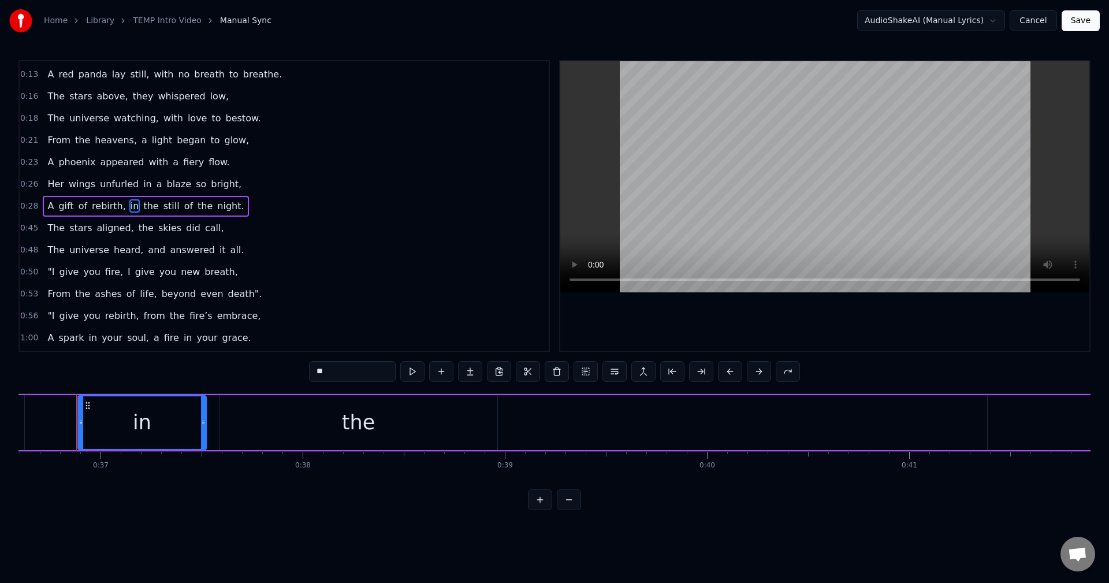
click at [107, 207] on span "rebirth," at bounding box center [109, 205] width 36 height 13
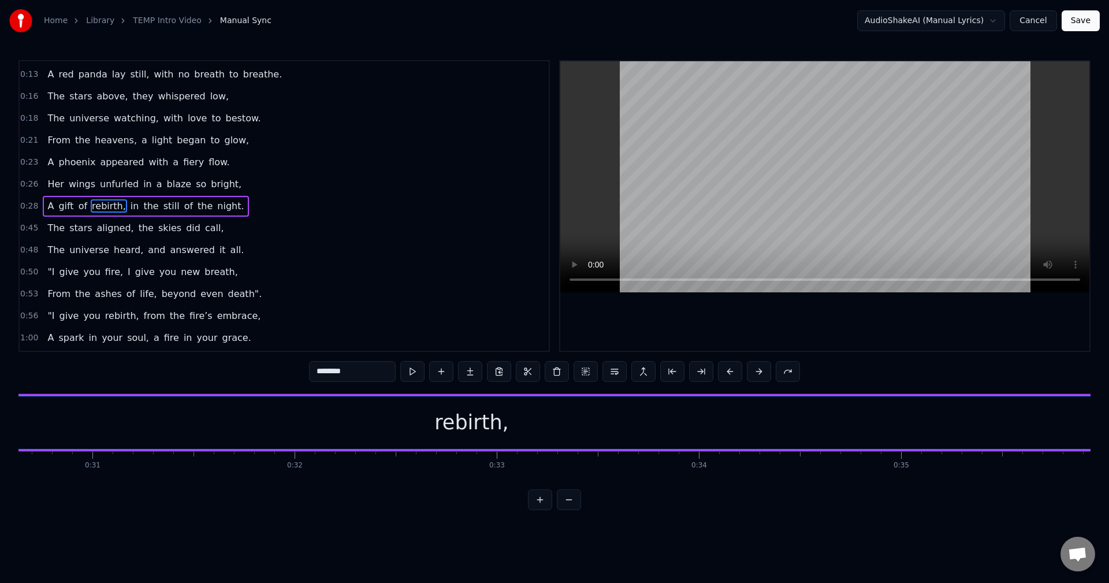
scroll to position [0, 5829]
click at [129, 207] on span "in" at bounding box center [134, 205] width 11 height 13
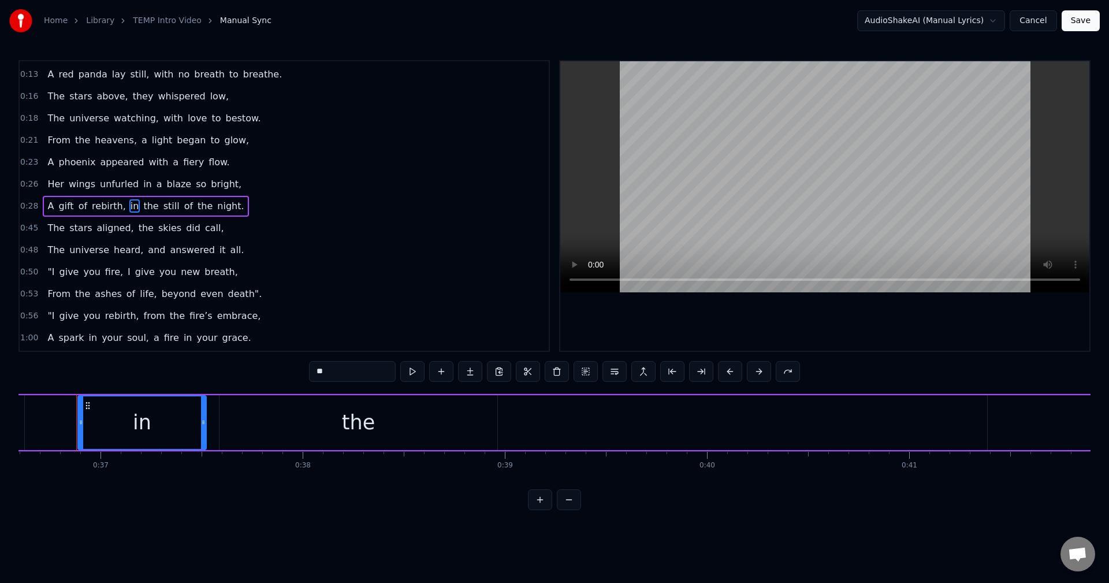
click at [108, 209] on span "rebirth," at bounding box center [109, 205] width 36 height 13
type input "********"
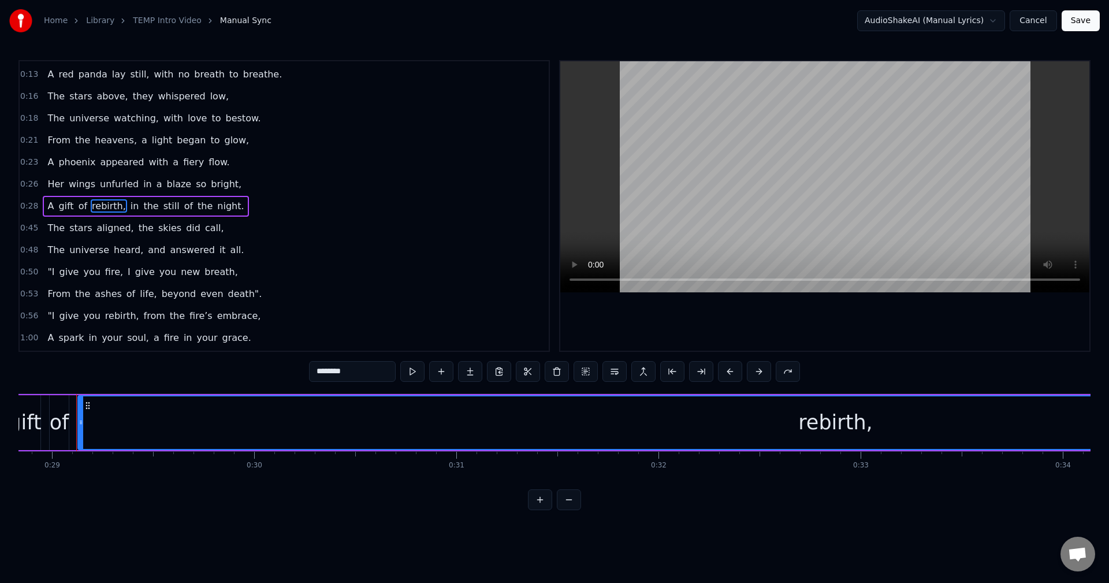
drag, startPoint x: 833, startPoint y: 426, endPoint x: 800, endPoint y: 427, distance: 33.0
click at [800, 427] on div "rebirth," at bounding box center [836, 422] width 1514 height 53
click at [845, 426] on div "rebirth," at bounding box center [835, 422] width 75 height 31
click at [95, 204] on span "rebirth," at bounding box center [109, 205] width 36 height 13
click at [671, 370] on button at bounding box center [672, 371] width 24 height 21
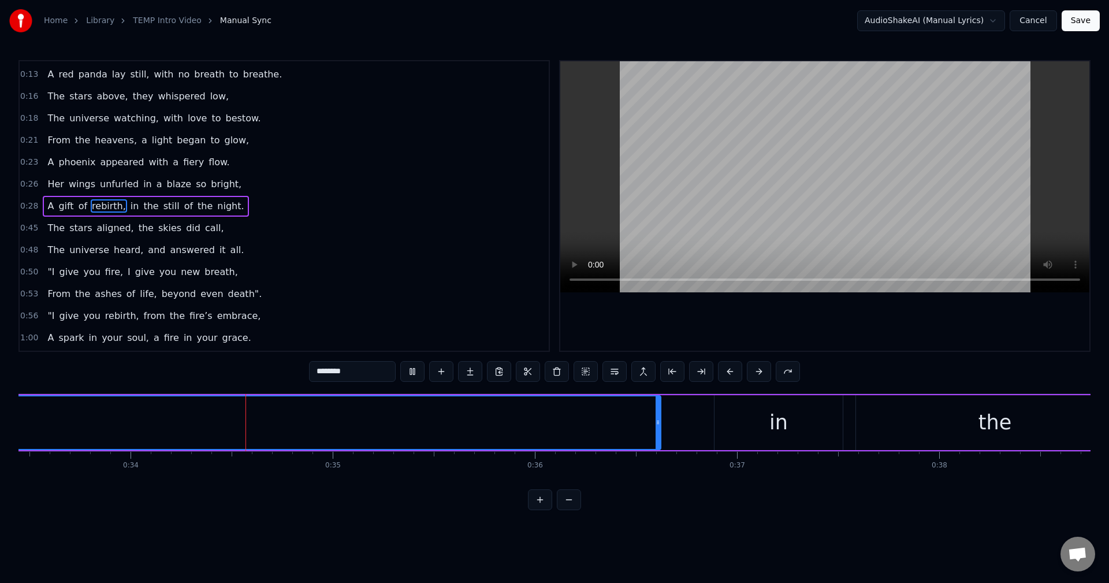
scroll to position [0, 6805]
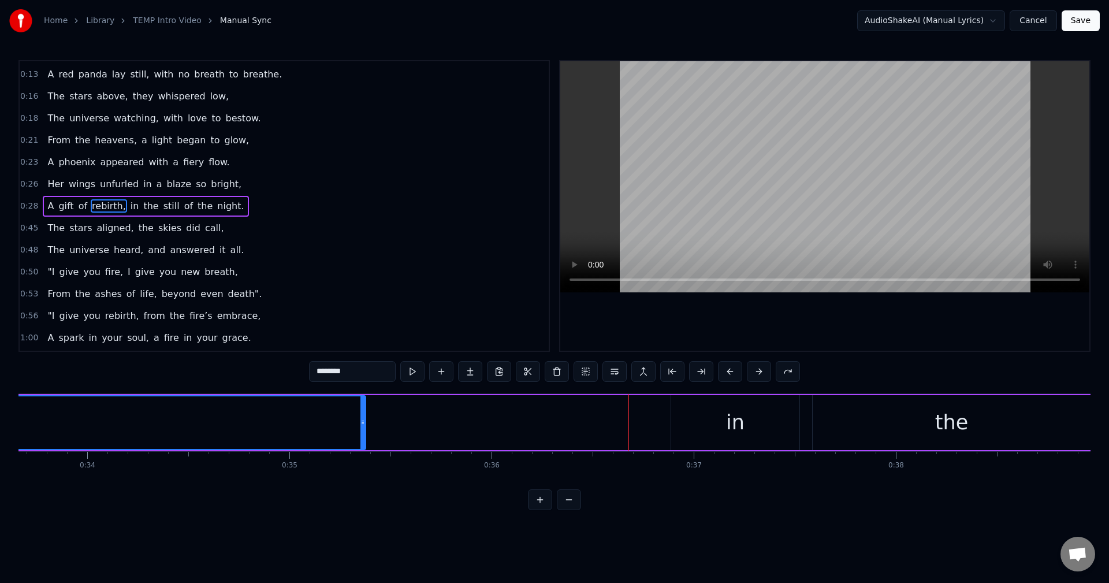
drag, startPoint x: 615, startPoint y: 422, endPoint x: 363, endPoint y: 419, distance: 251.9
click at [363, 419] on icon at bounding box center [362, 422] width 5 height 9
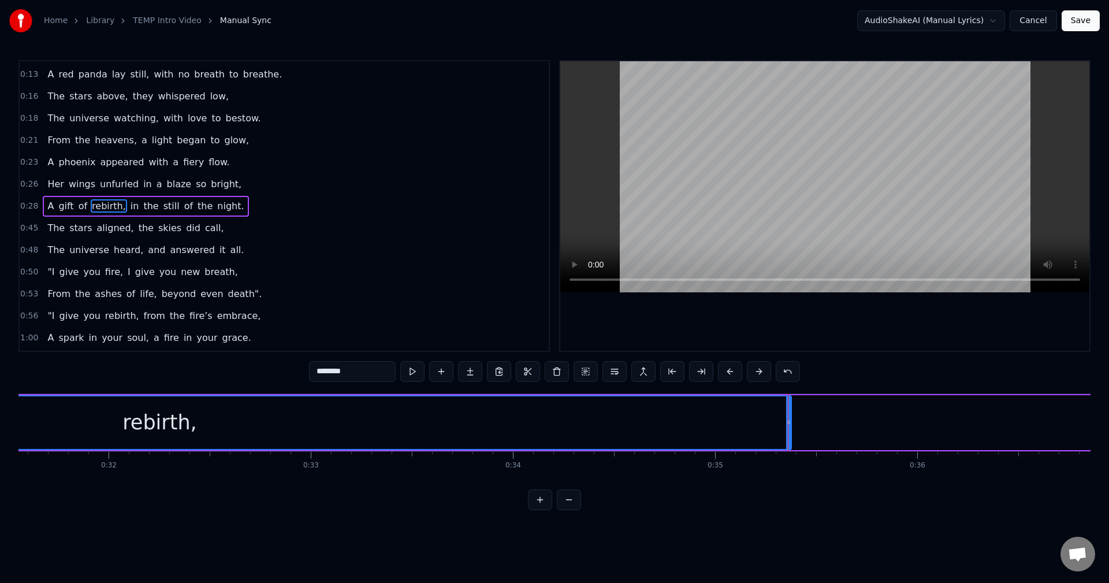
scroll to position [0, 6171]
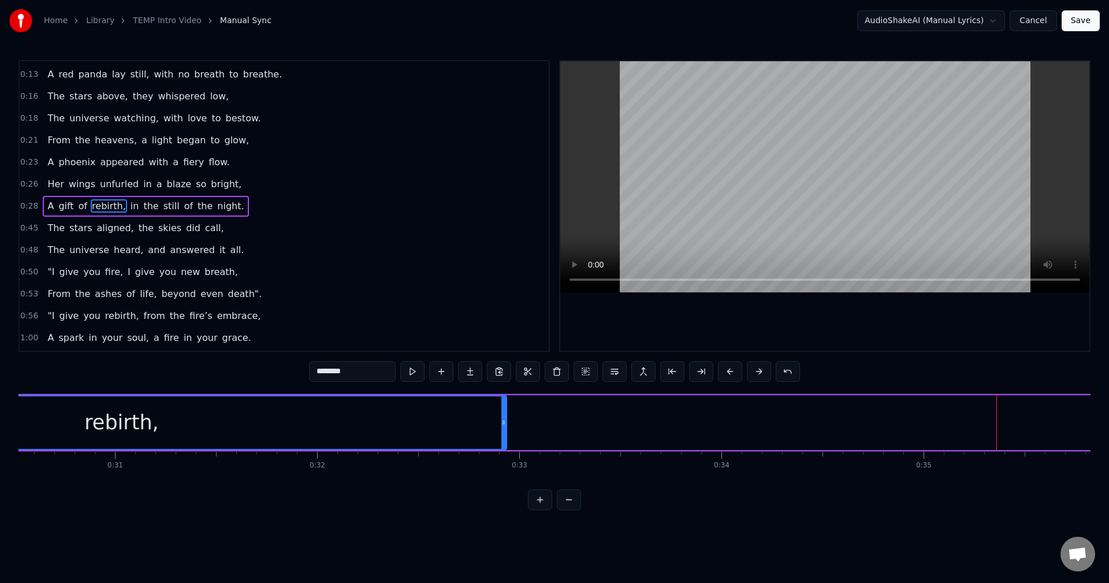
drag, startPoint x: 997, startPoint y: 419, endPoint x: 504, endPoint y: 425, distance: 493.3
click at [504, 425] on icon at bounding box center [503, 422] width 5 height 9
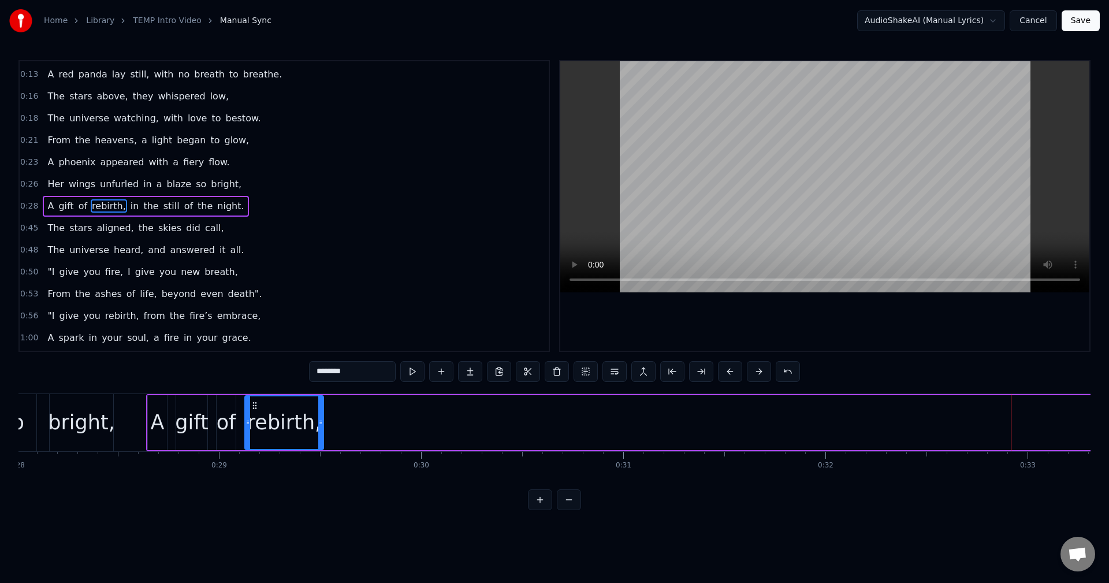
drag, startPoint x: 1013, startPoint y: 426, endPoint x: 322, endPoint y: 444, distance: 691.7
click at [322, 444] on div at bounding box center [320, 422] width 5 height 53
click at [47, 204] on span "A" at bounding box center [50, 205] width 9 height 13
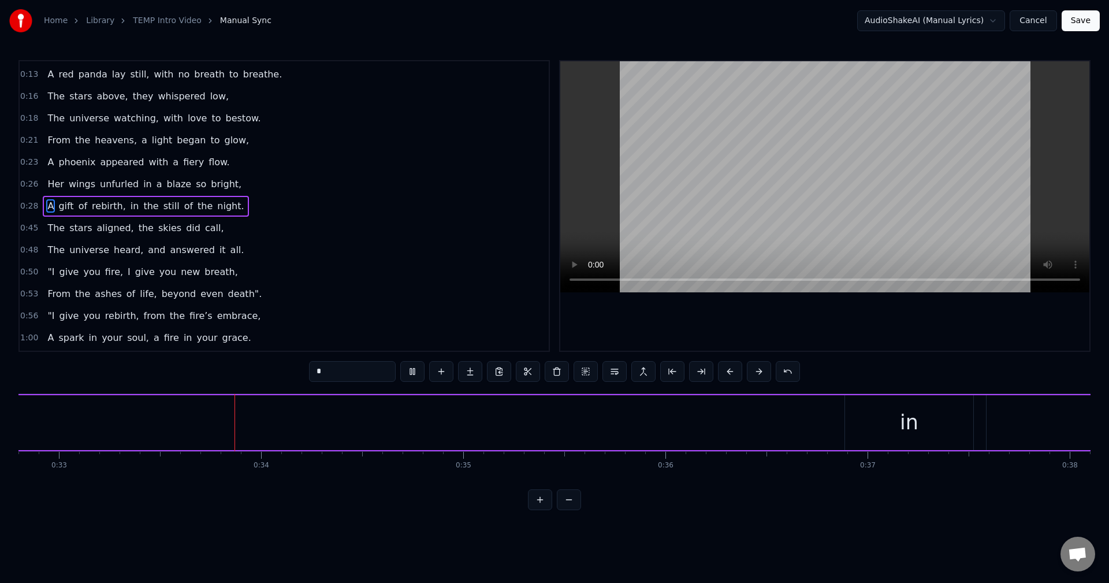
scroll to position [0, 6632]
click at [129, 206] on span "in" at bounding box center [134, 205] width 11 height 13
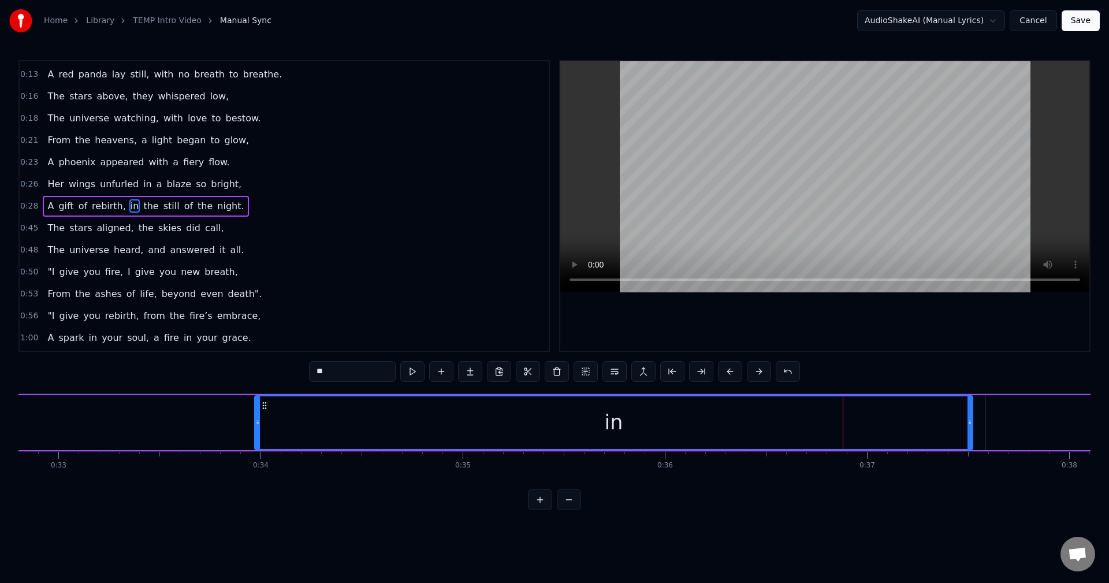
drag, startPoint x: 846, startPoint y: 423, endPoint x: 255, endPoint y: 403, distance: 591.2
click at [255, 403] on div at bounding box center [257, 422] width 5 height 53
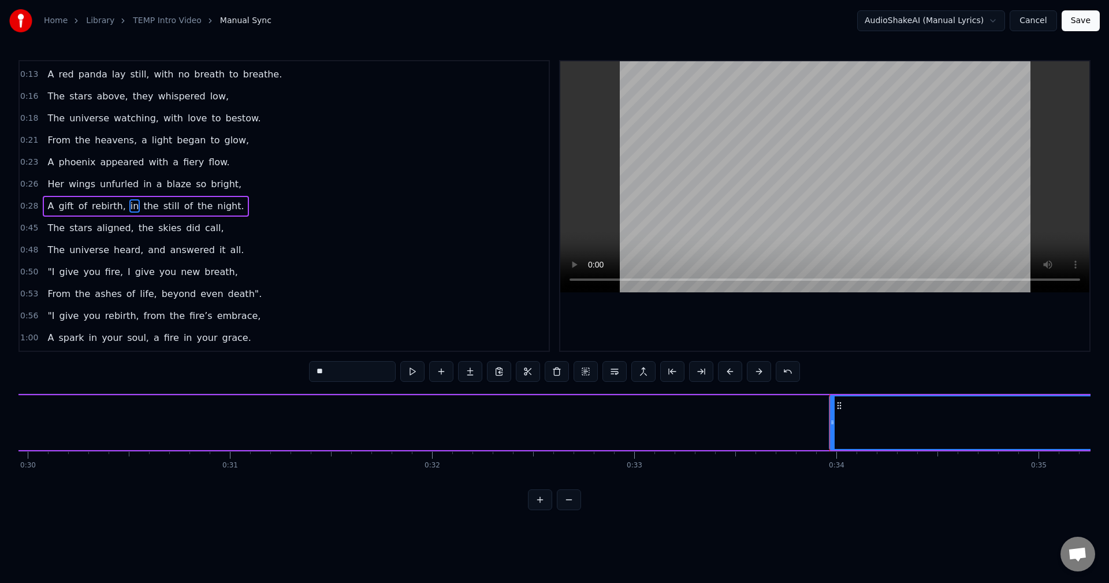
scroll to position [0, 6032]
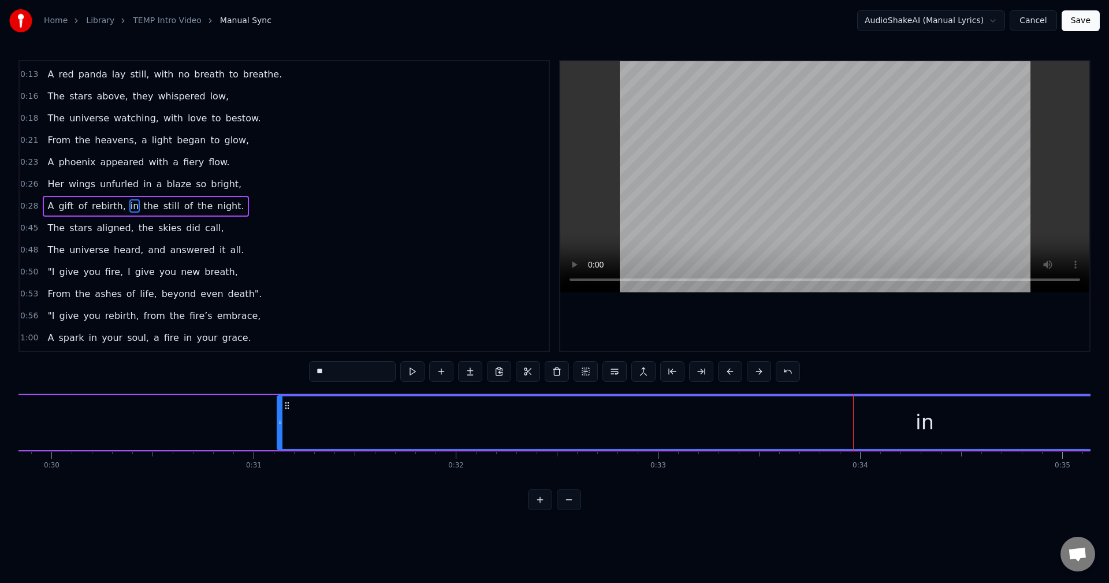
drag, startPoint x: 857, startPoint y: 423, endPoint x: 271, endPoint y: 427, distance: 585.7
click at [278, 427] on div at bounding box center [280, 422] width 5 height 53
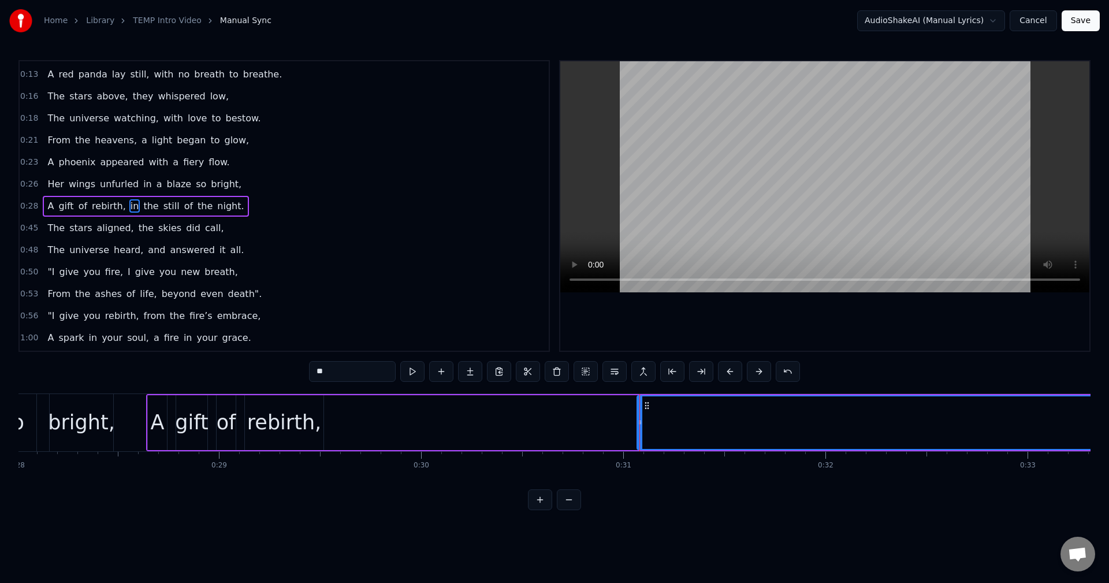
scroll to position [0, 5593]
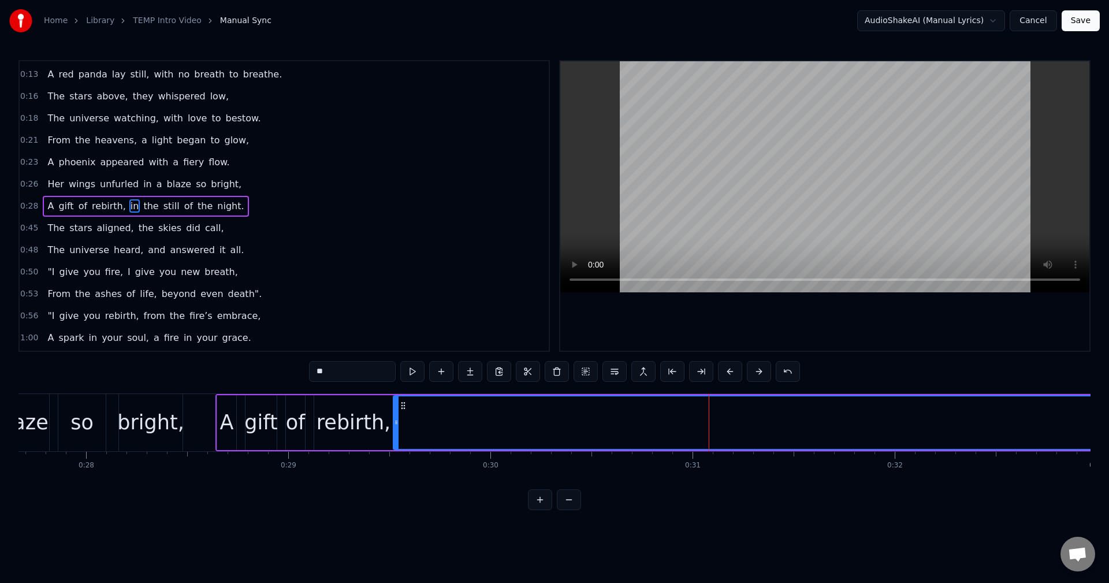
drag, startPoint x: 708, startPoint y: 419, endPoint x: 395, endPoint y: 427, distance: 313.2
click at [395, 427] on div at bounding box center [396, 422] width 5 height 53
click at [47, 210] on span "A" at bounding box center [50, 205] width 9 height 13
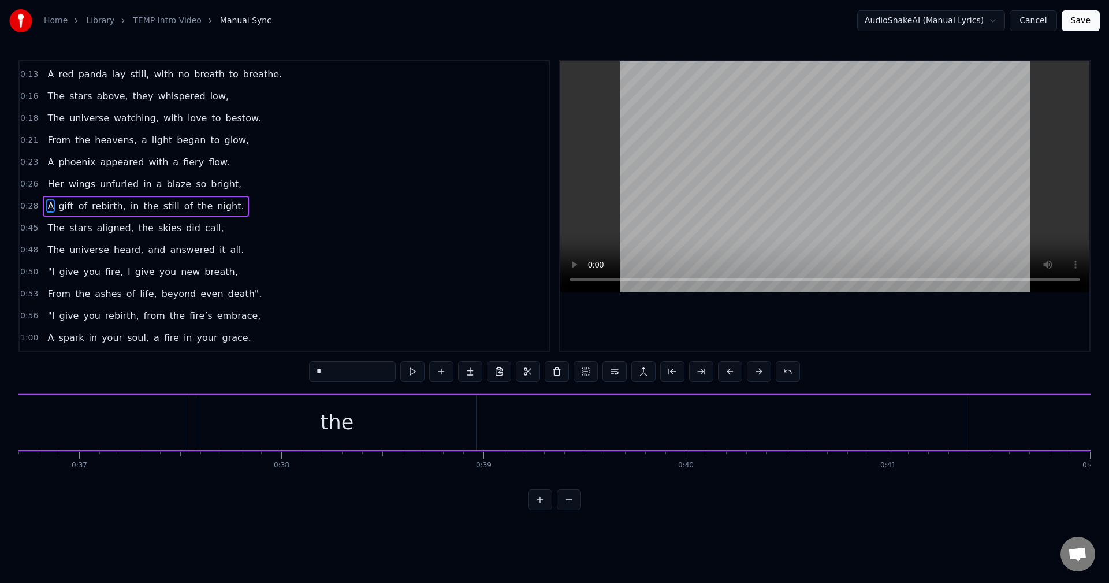
scroll to position [0, 7350]
click at [785, 373] on button at bounding box center [788, 371] width 24 height 21
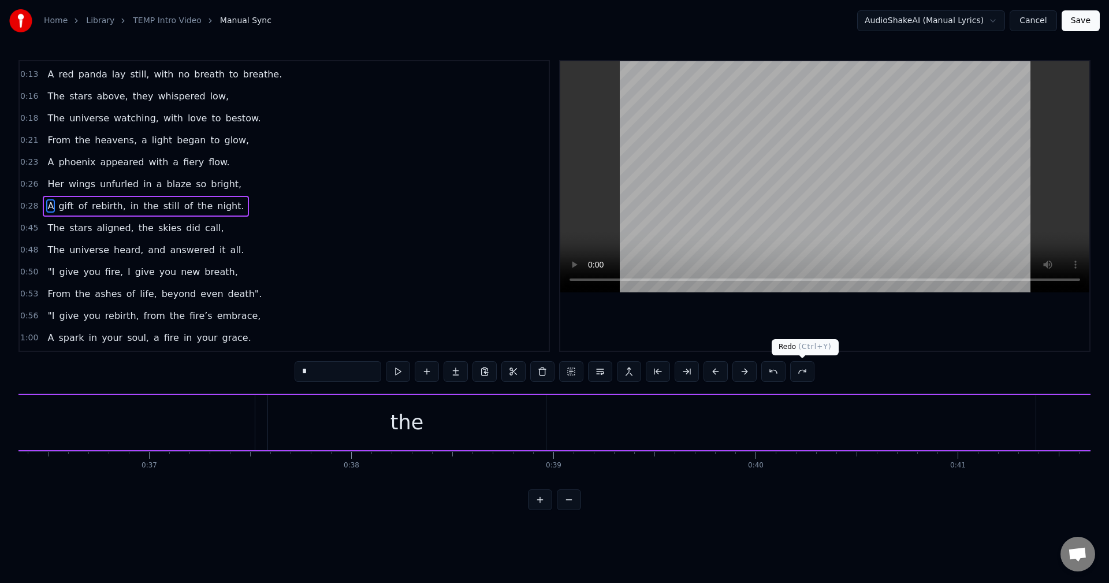
click at [805, 374] on button at bounding box center [802, 371] width 24 height 21
click at [788, 374] on button at bounding box center [788, 371] width 24 height 21
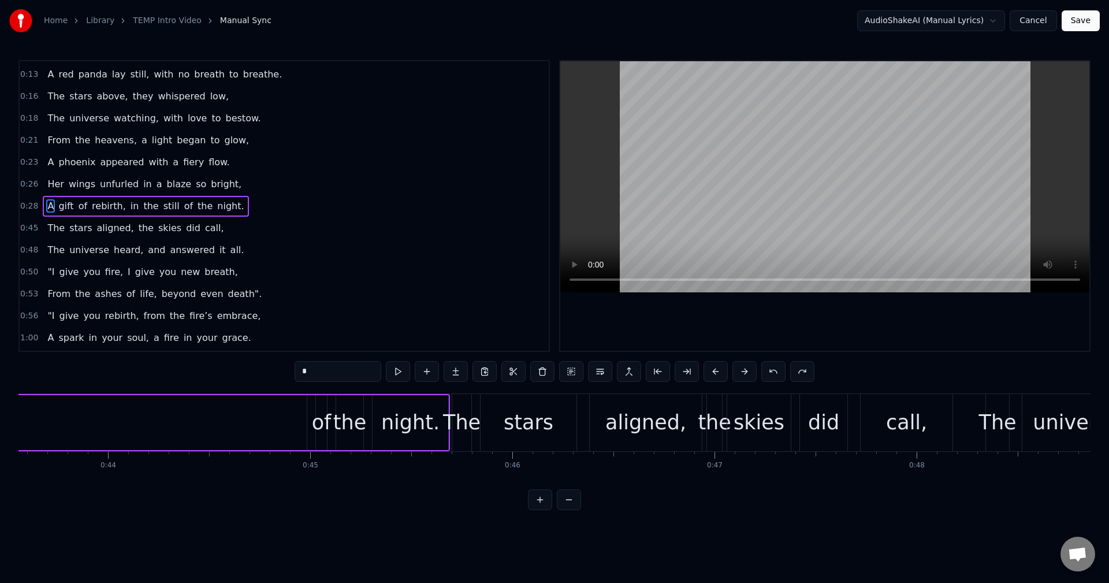
scroll to position [0, 8690]
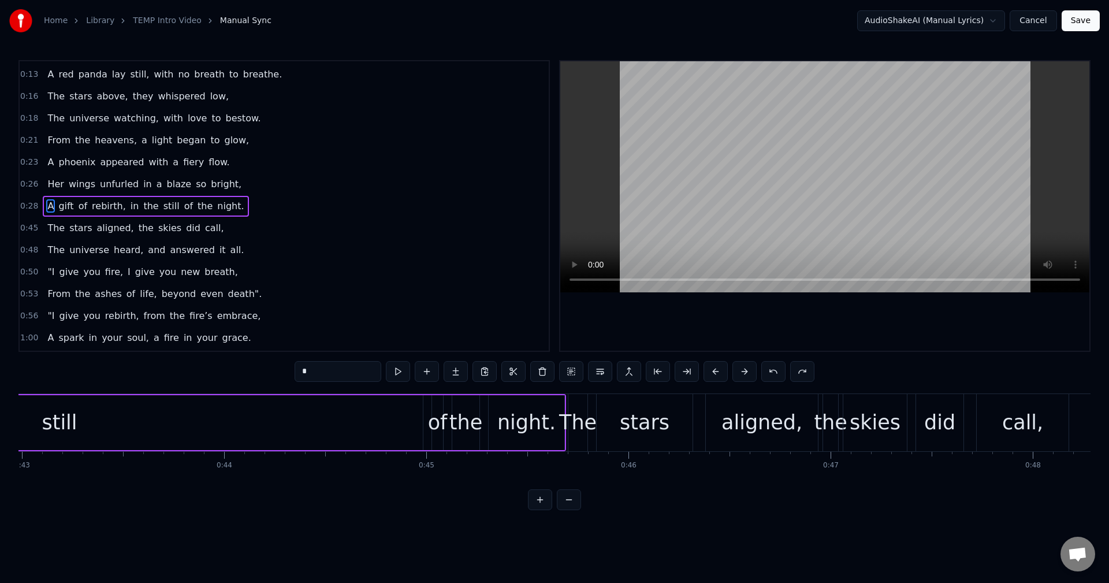
click at [129, 207] on span "in" at bounding box center [134, 205] width 11 height 13
type input "**"
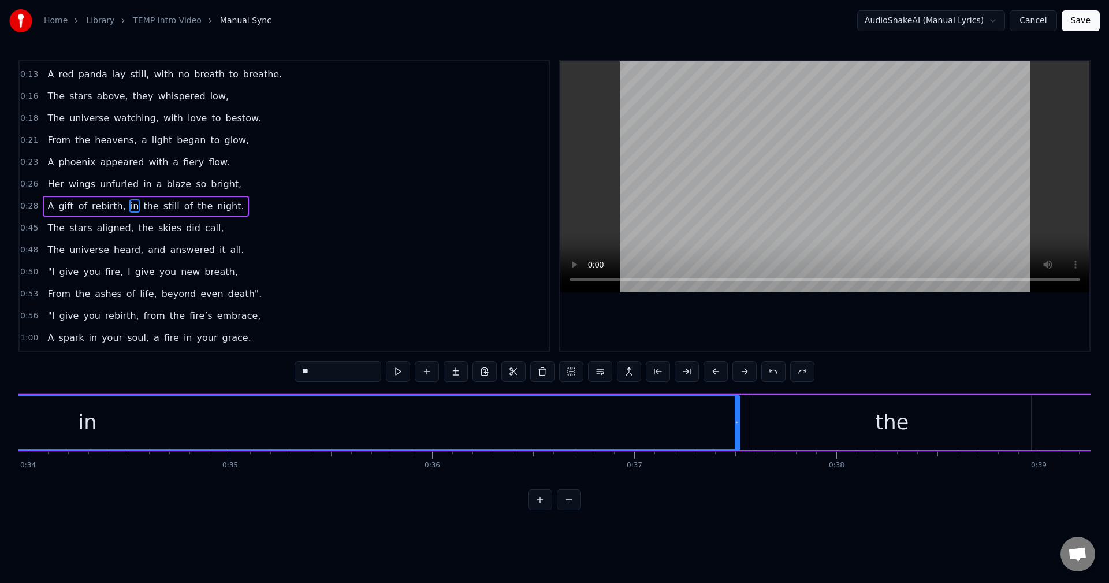
scroll to position [0, 6980]
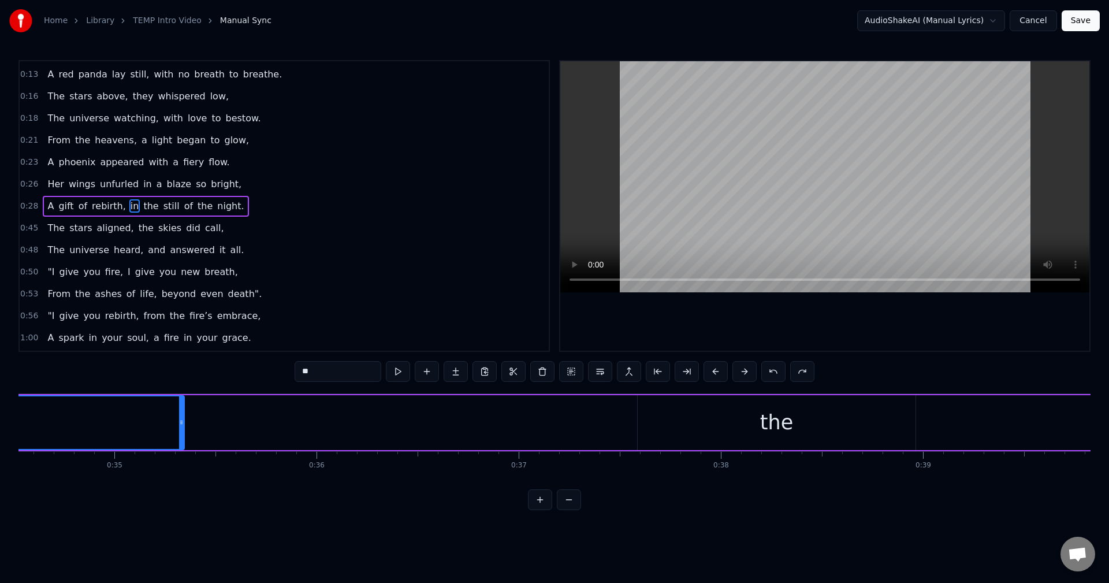
drag, startPoint x: 621, startPoint y: 422, endPoint x: 180, endPoint y: 425, distance: 440.7
click at [180, 425] on icon at bounding box center [181, 422] width 5 height 9
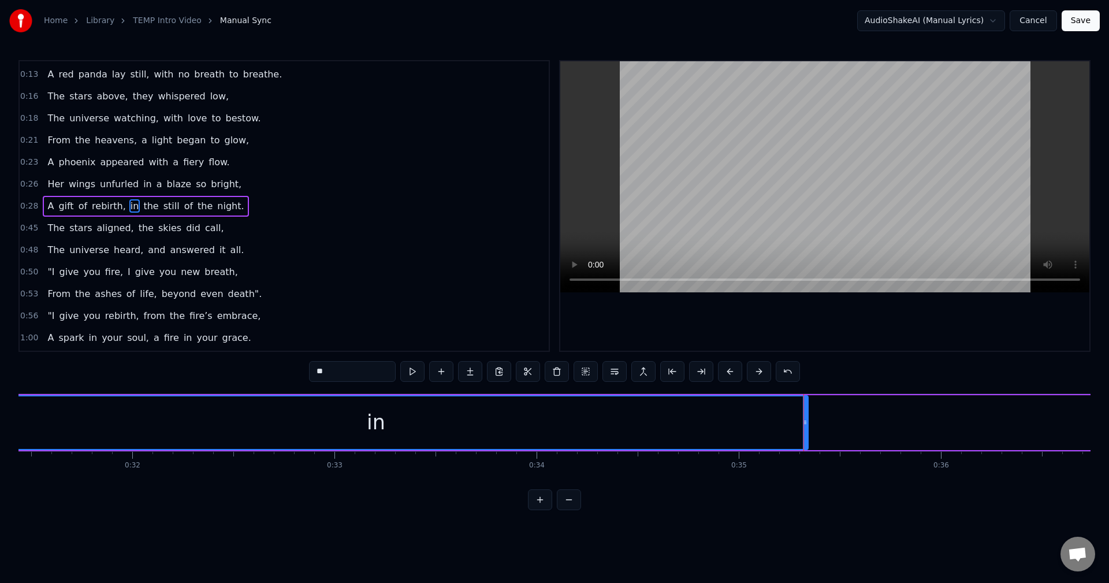
scroll to position [0, 6194]
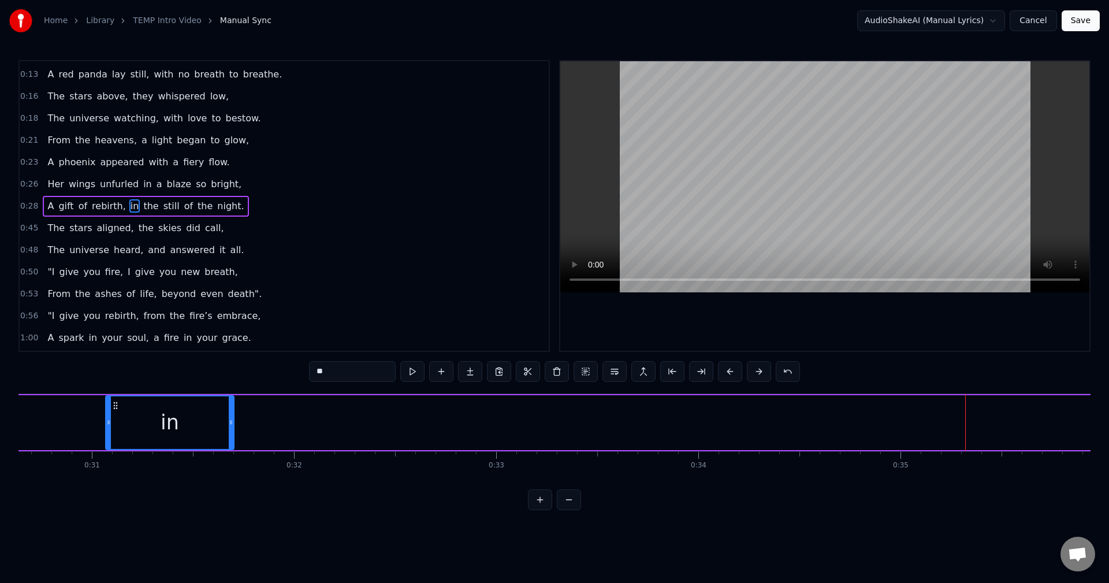
drag, startPoint x: 968, startPoint y: 417, endPoint x: 228, endPoint y: 431, distance: 740.6
click at [232, 418] on div at bounding box center [231, 422] width 5 height 53
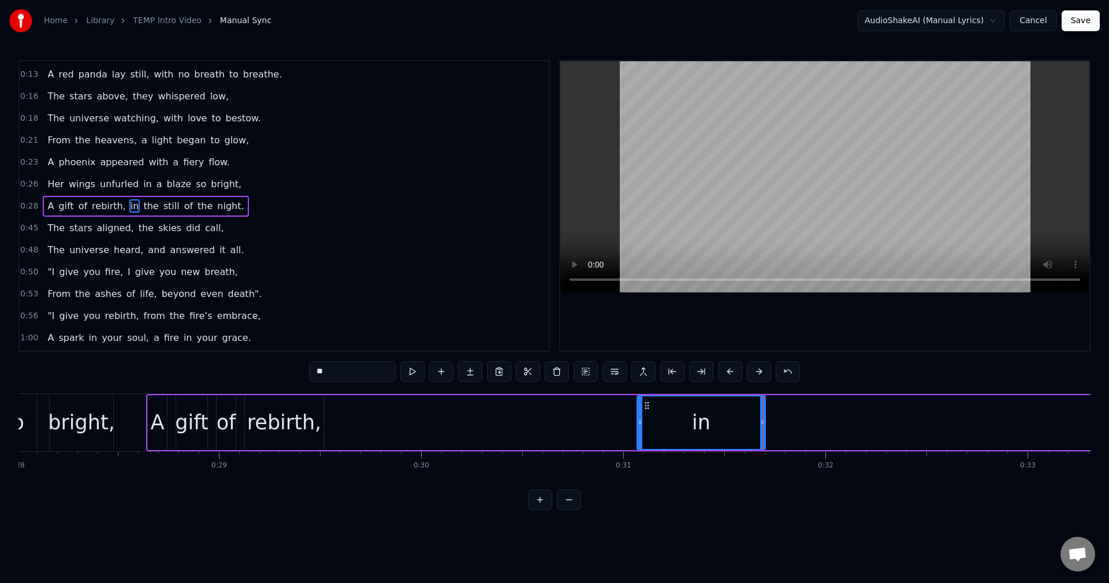
scroll to position [0, 5709]
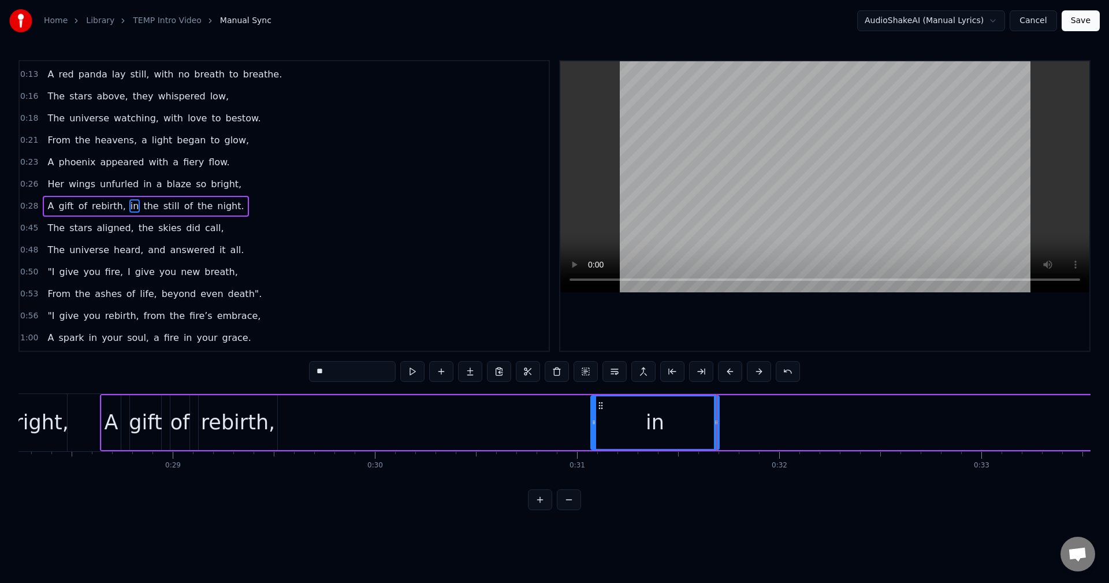
drag, startPoint x: 623, startPoint y: 422, endPoint x: 579, endPoint y: 423, distance: 43.9
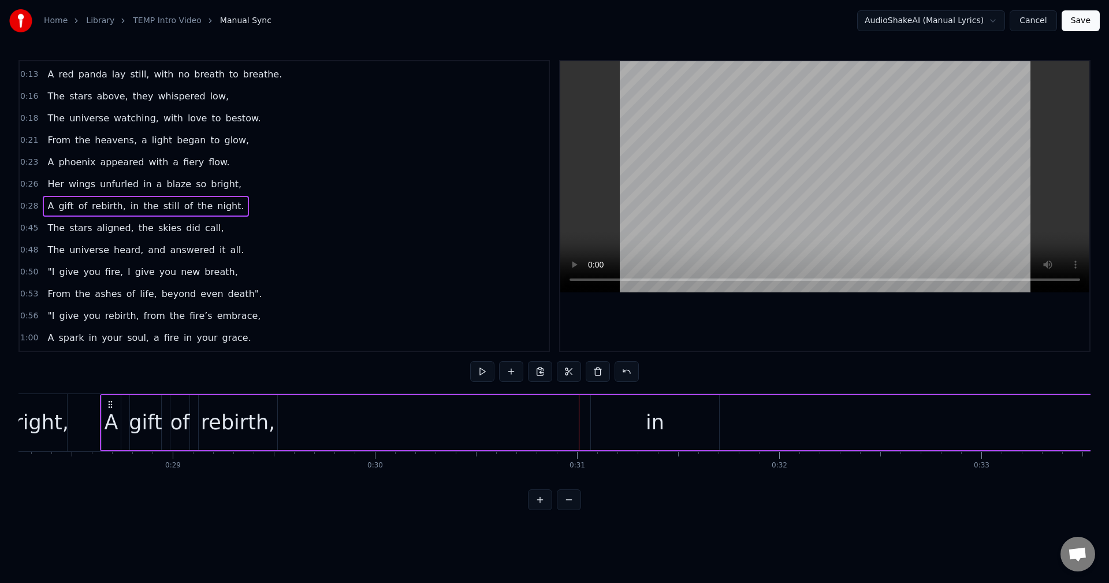
click at [610, 426] on div "in" at bounding box center [655, 422] width 128 height 55
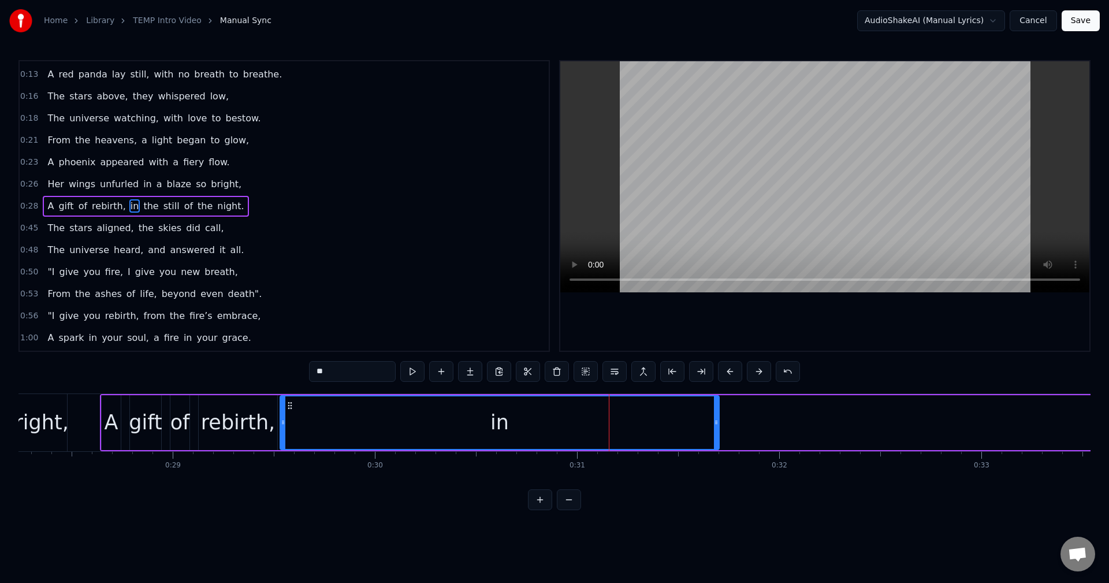
drag, startPoint x: 594, startPoint y: 425, endPoint x: 281, endPoint y: 426, distance: 313.1
click at [281, 426] on icon at bounding box center [283, 422] width 5 height 9
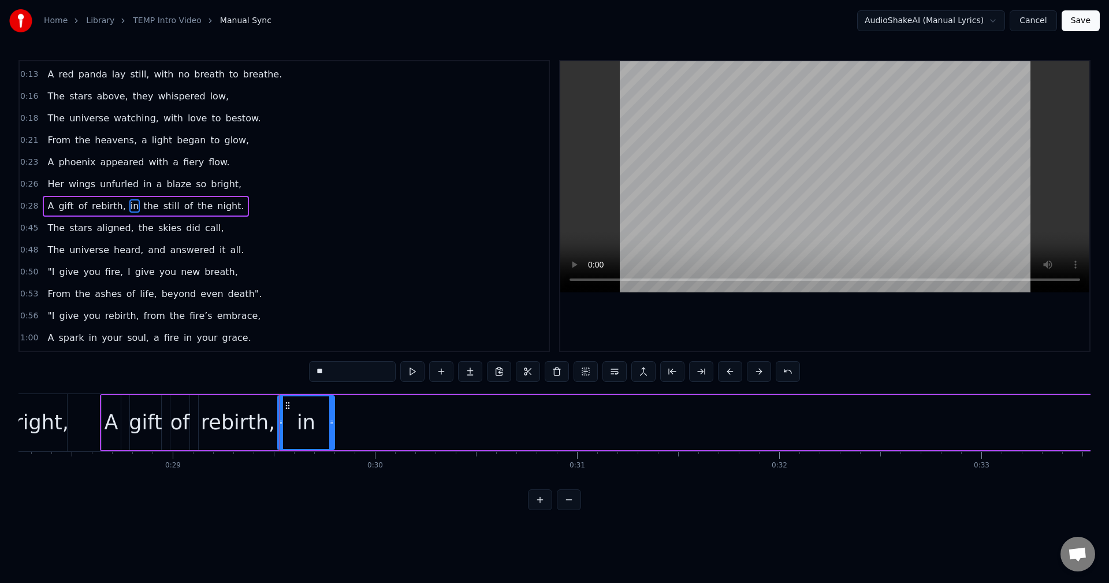
drag, startPoint x: 716, startPoint y: 422, endPoint x: 331, endPoint y: 419, distance: 384.7
click at [331, 419] on icon at bounding box center [331, 422] width 5 height 9
click at [1086, 21] on button "Save" at bounding box center [1081, 20] width 38 height 21
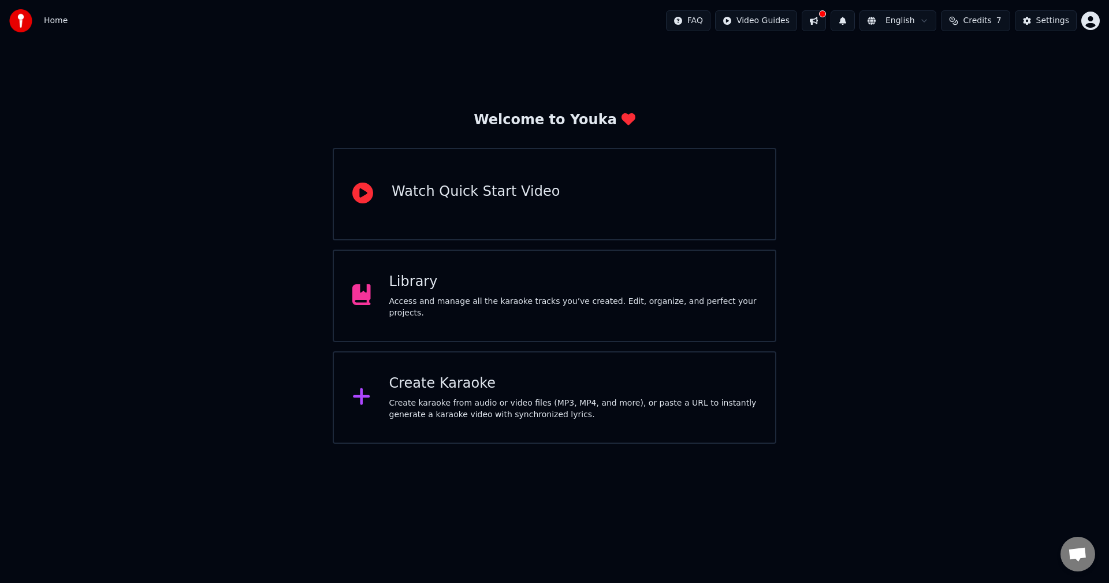
click at [589, 317] on div "Library Access and manage all the karaoke tracks you’ve created. Edit, organize…" at bounding box center [555, 296] width 444 height 92
